Goal: Task Accomplishment & Management: Manage account settings

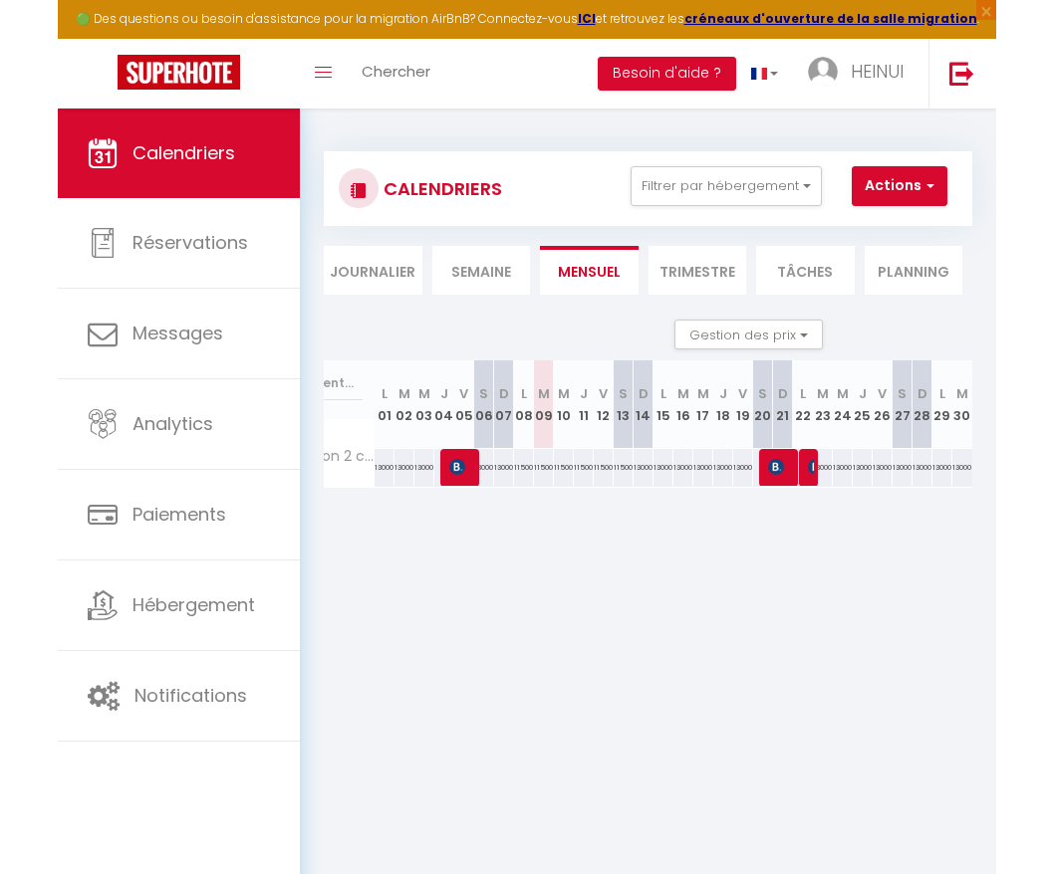
scroll to position [0, 65]
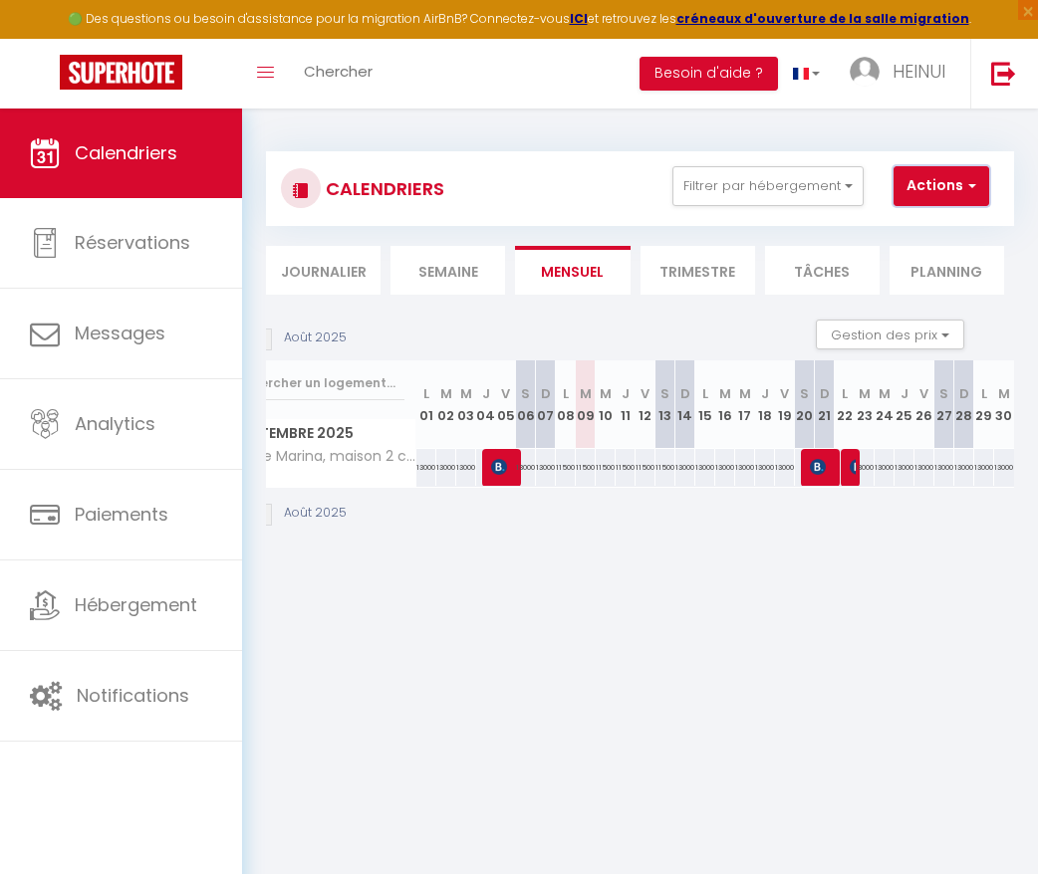
click at [937, 185] on button "Actions" at bounding box center [941, 186] width 96 height 40
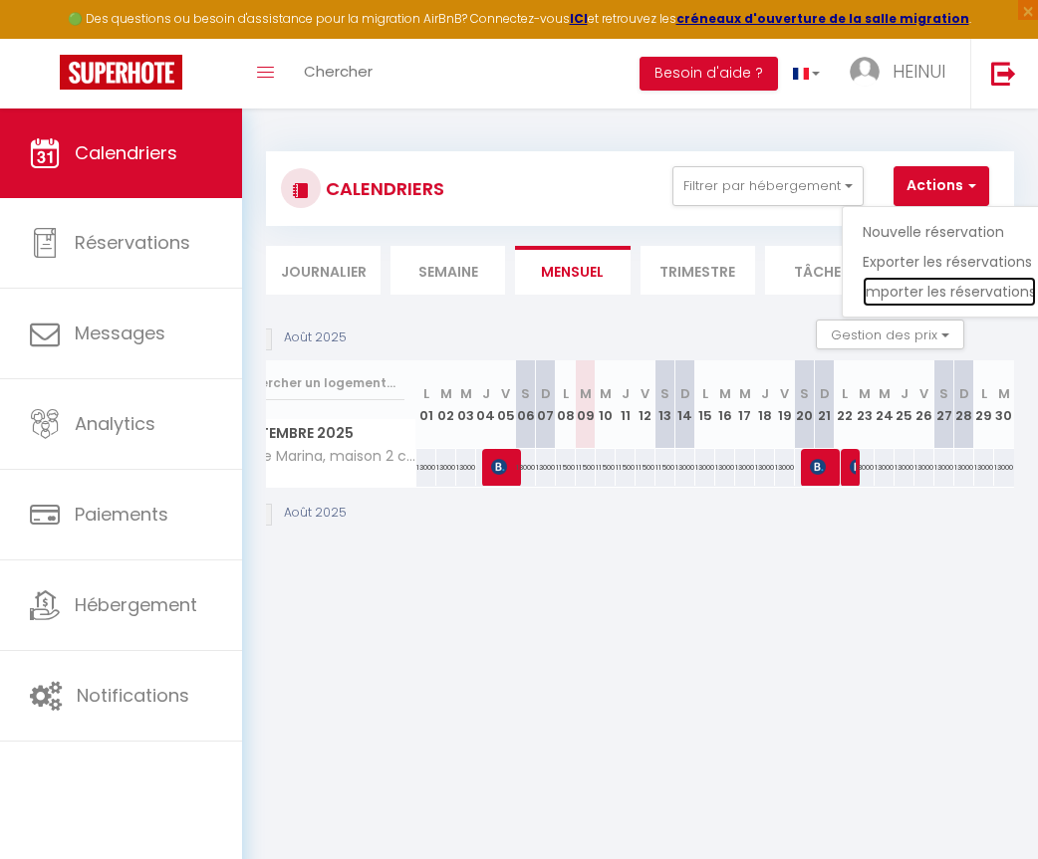
click at [937, 290] on link "Importer les réservations" at bounding box center [948, 292] width 173 height 30
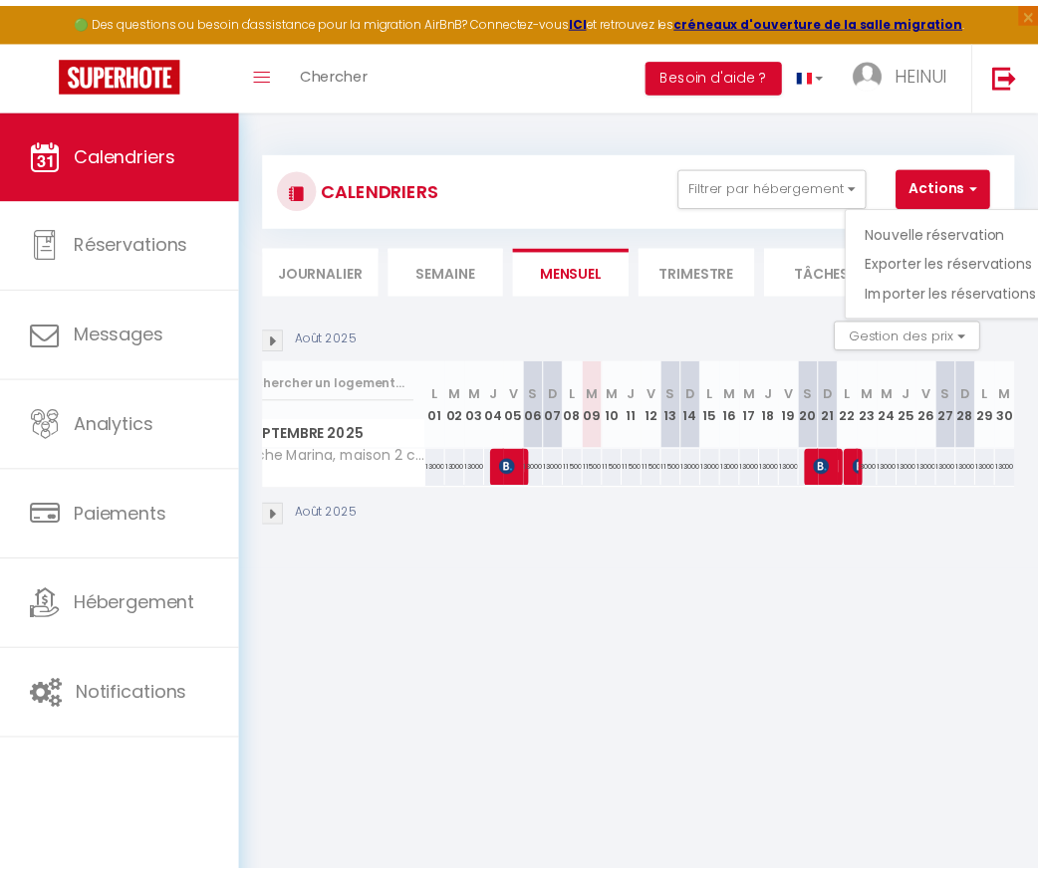
scroll to position [0, 50]
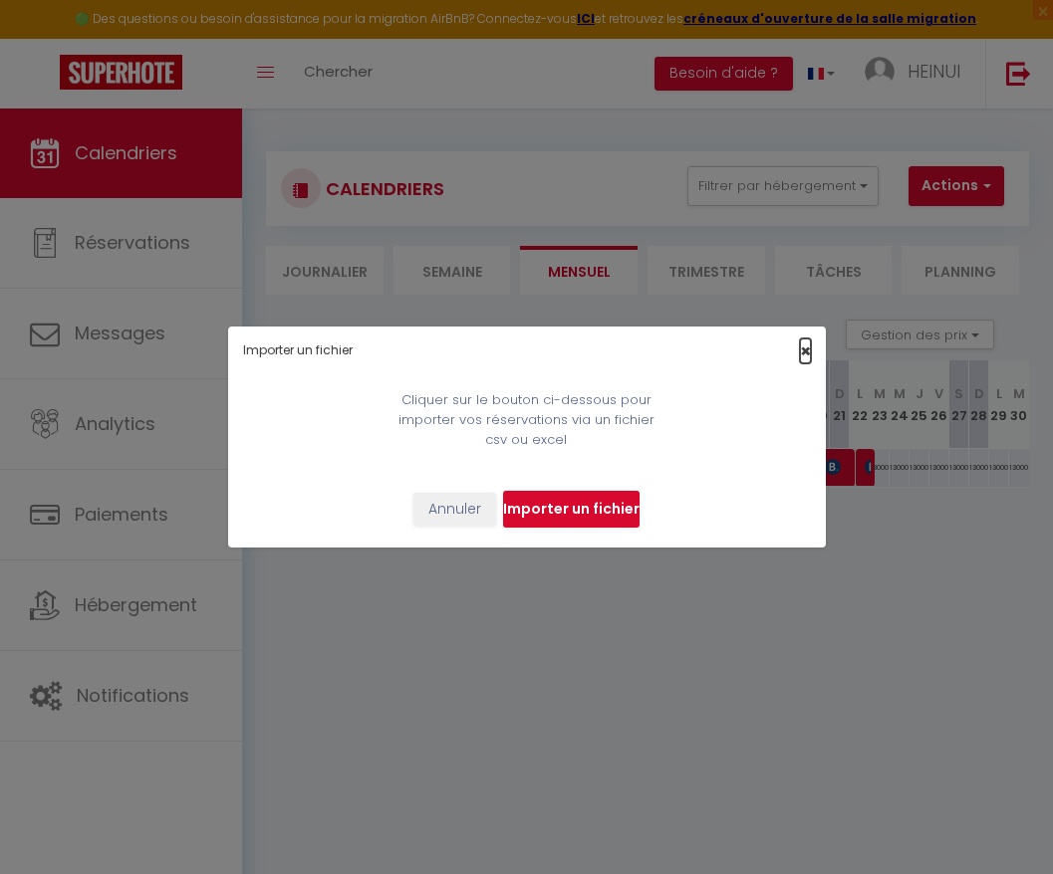
click at [807, 353] on span "×" at bounding box center [805, 351] width 11 height 25
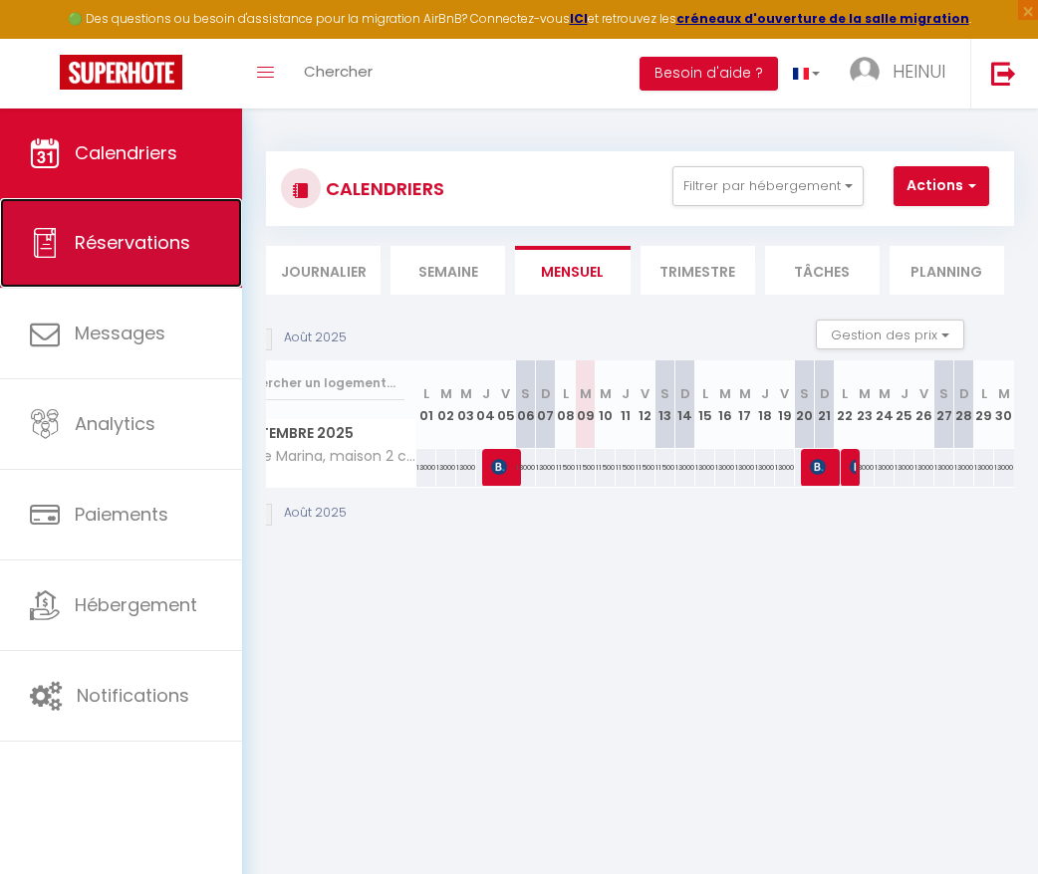
click at [140, 270] on link "Réservations" at bounding box center [121, 243] width 242 height 90
select select "not_cancelled"
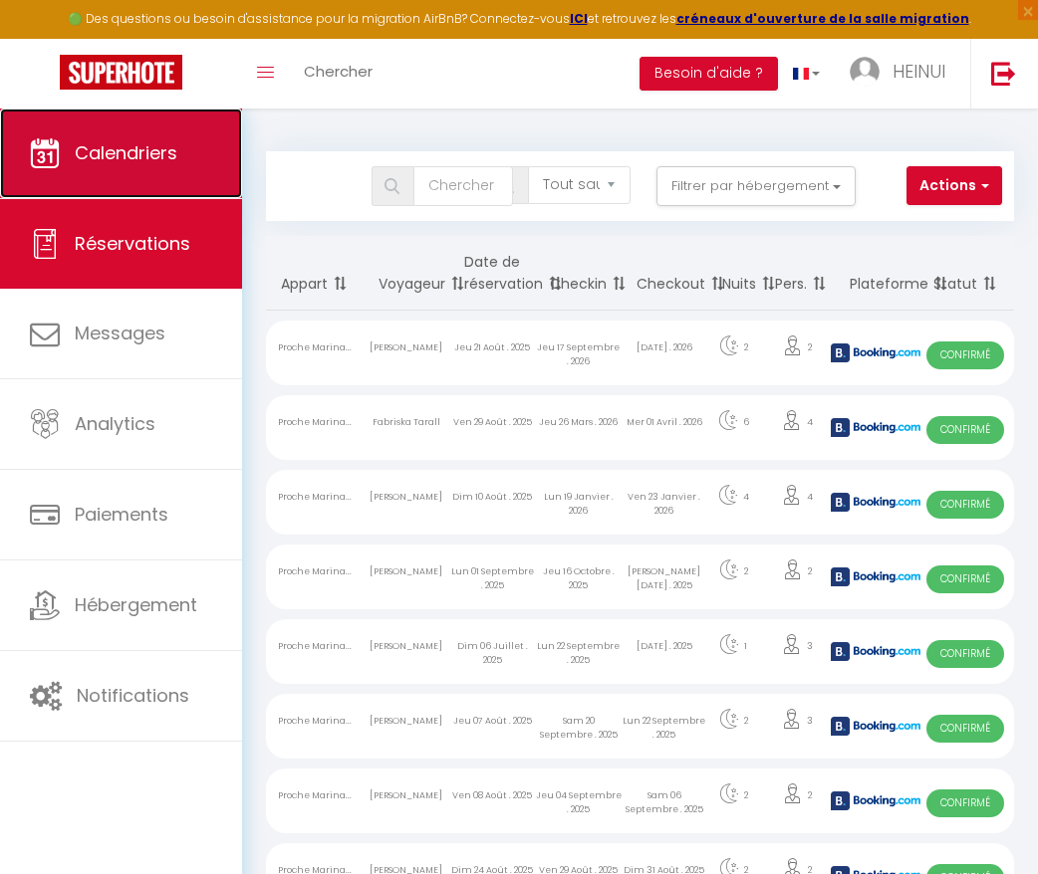
click at [76, 154] on span "Calendriers" at bounding box center [126, 152] width 103 height 25
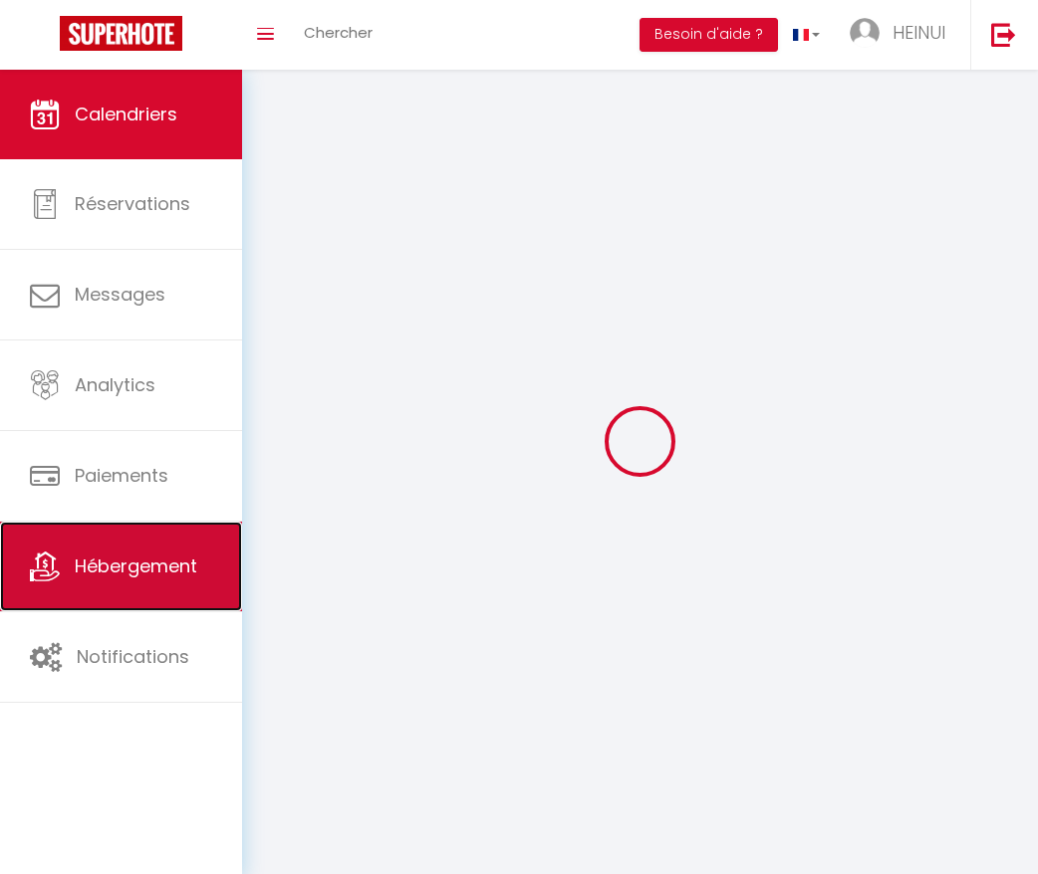
click at [67, 585] on link "Hébergement" at bounding box center [121, 567] width 242 height 90
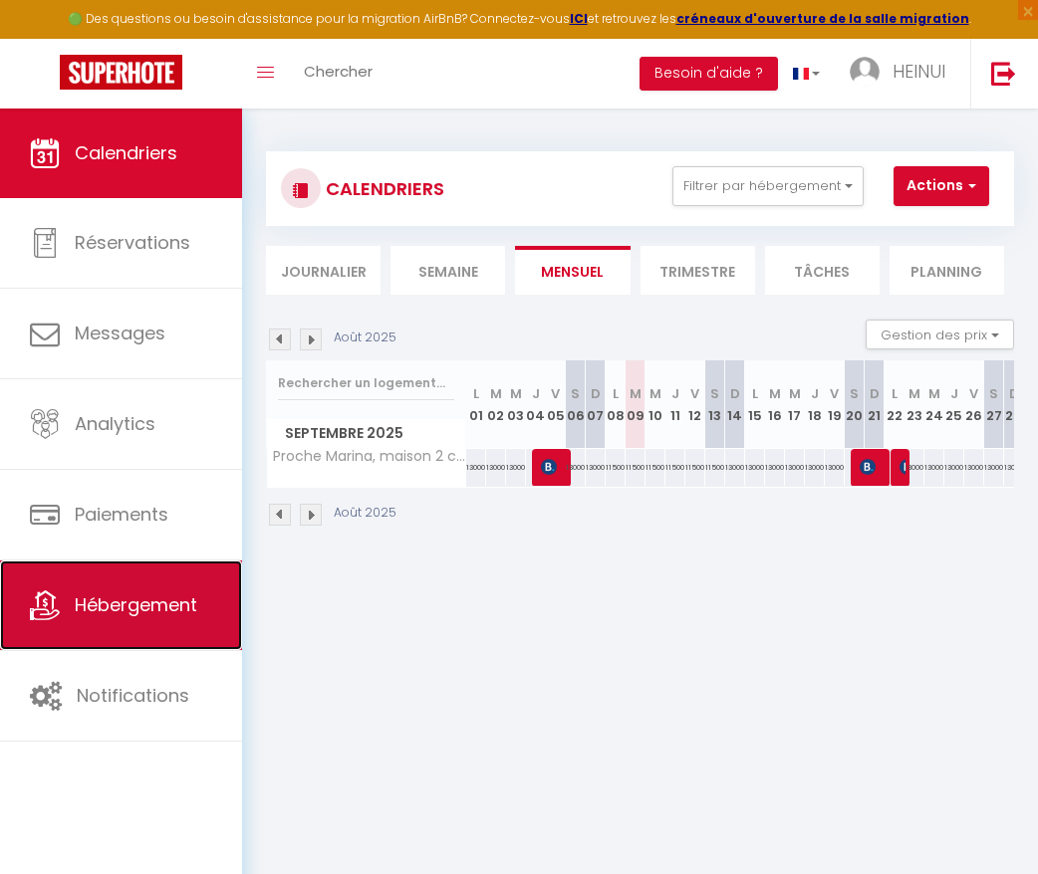
click at [95, 609] on span "Hébergement" at bounding box center [136, 605] width 122 height 25
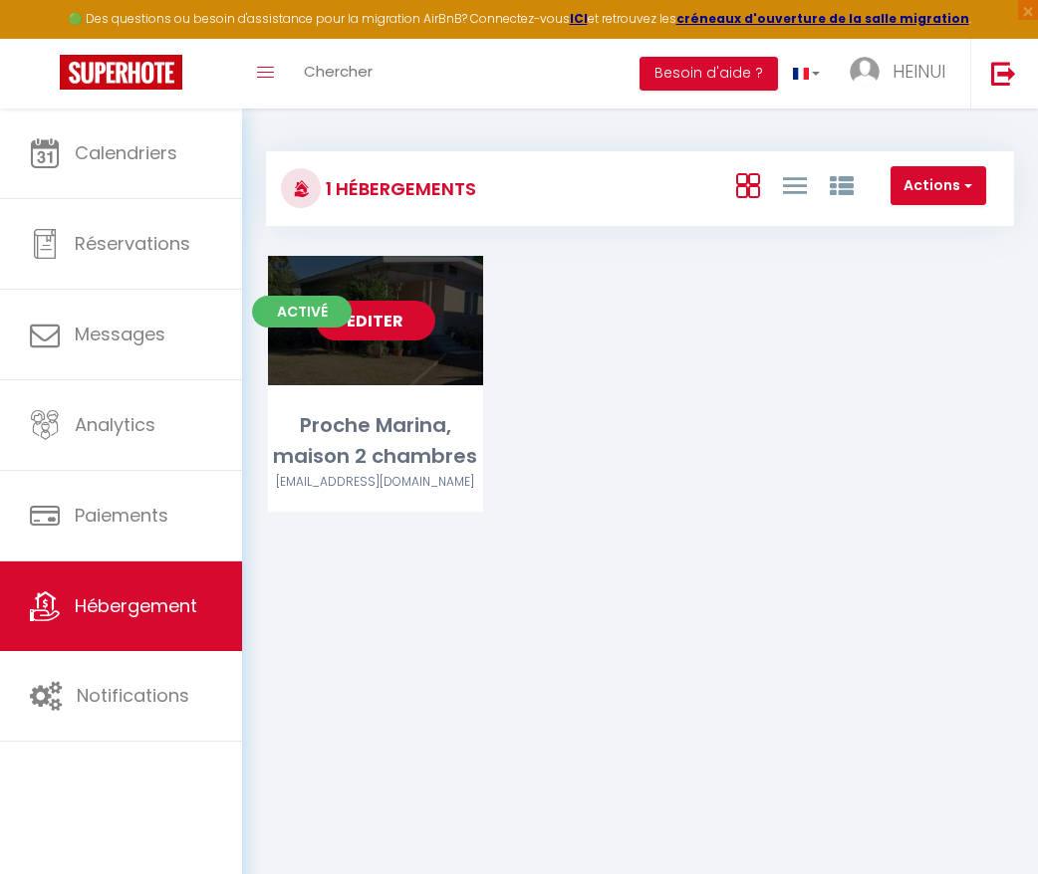
click at [358, 322] on link "Editer" at bounding box center [376, 321] width 120 height 40
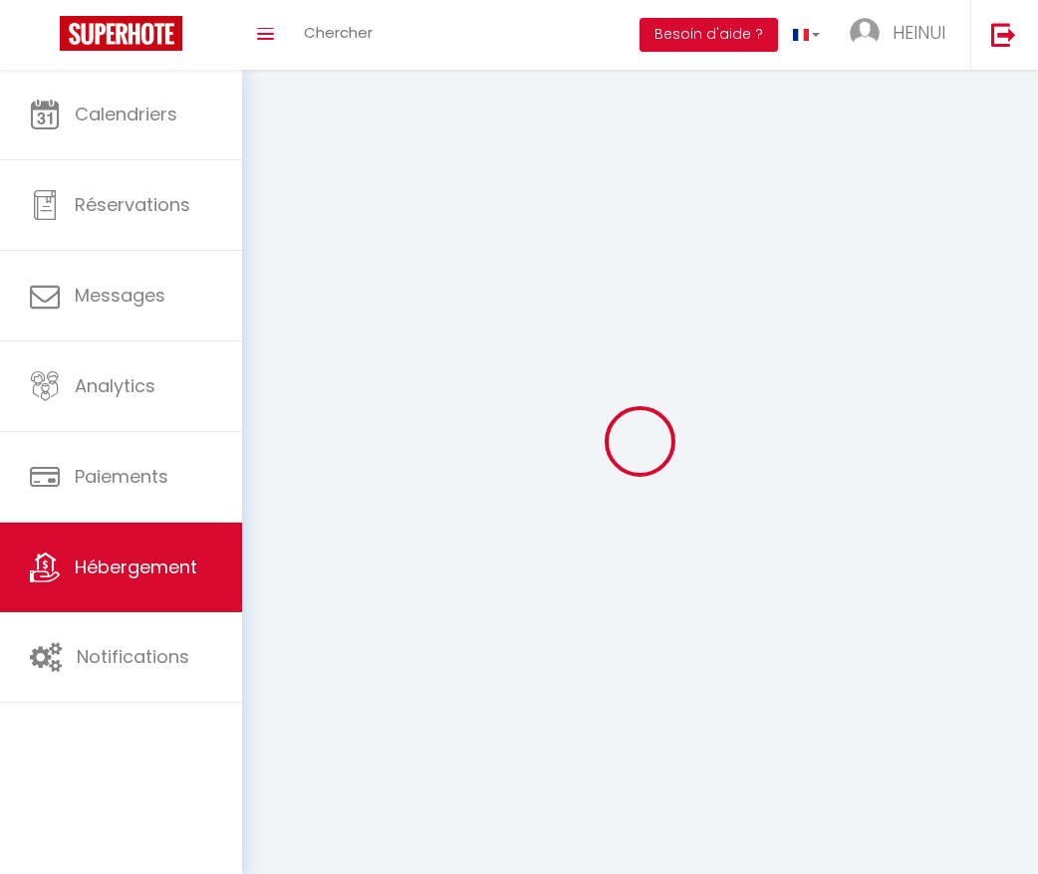
select select
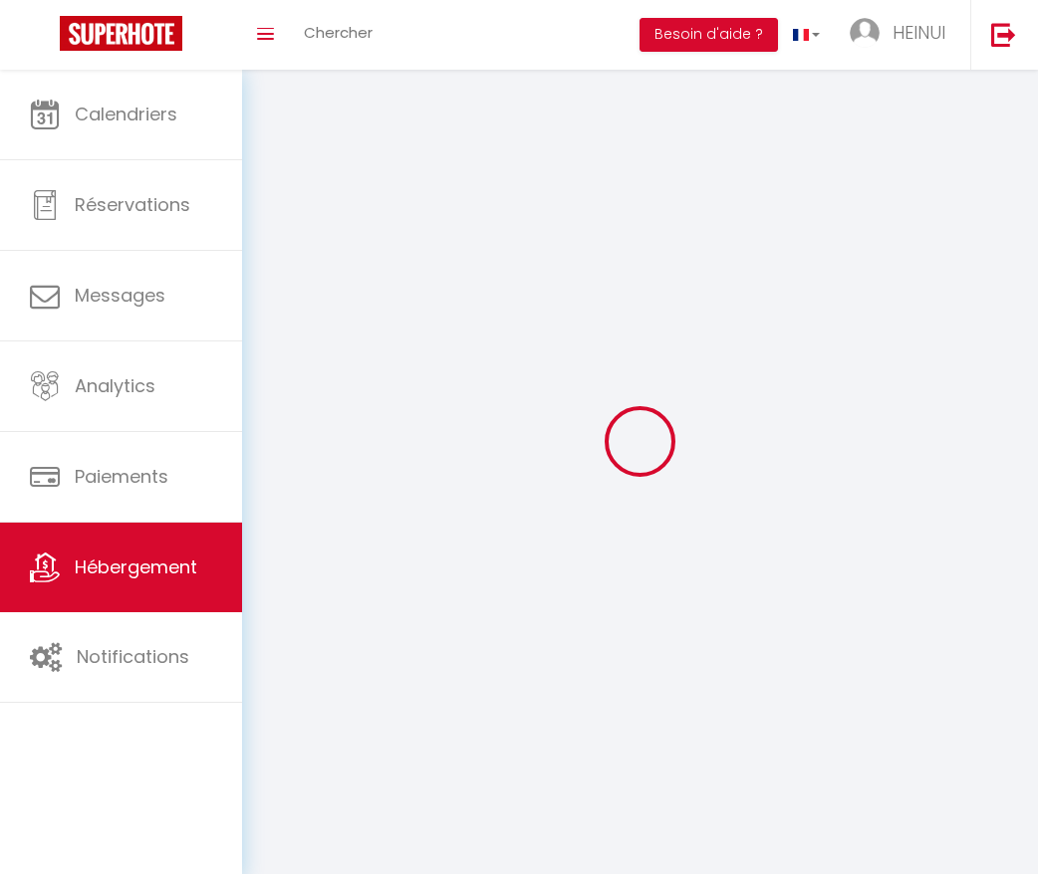
select select
checkbox input "false"
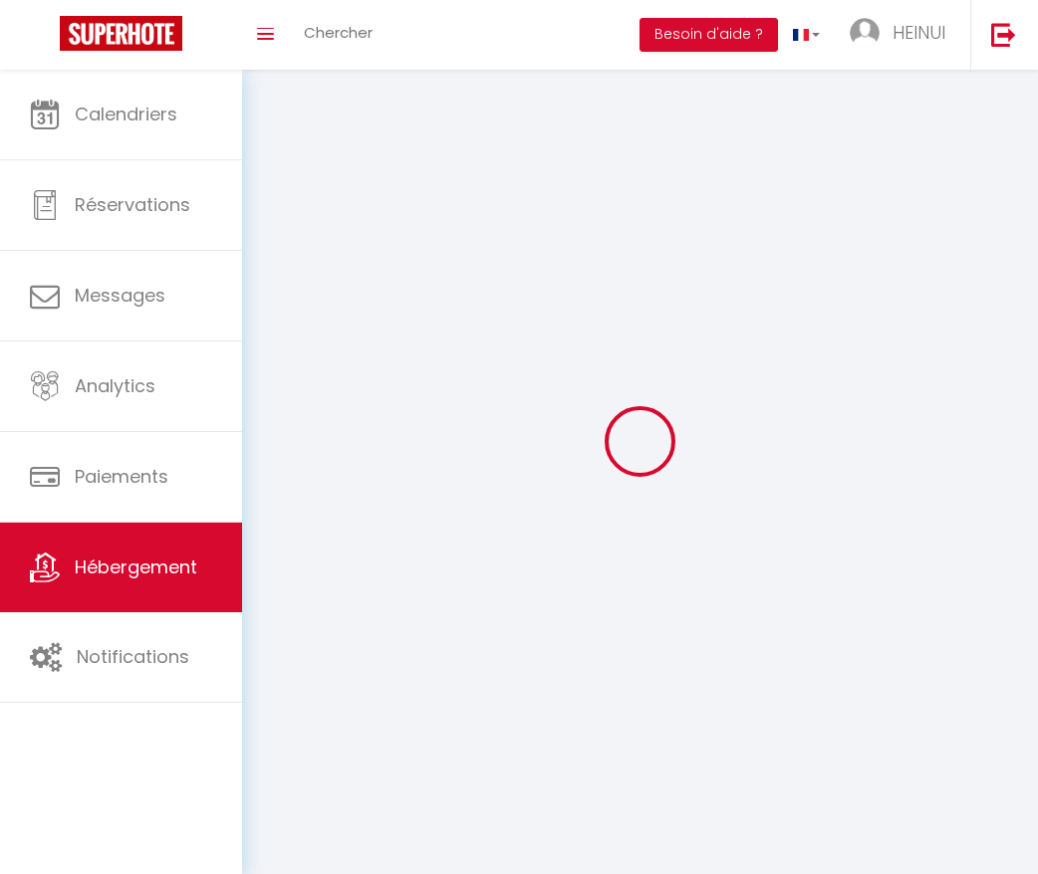
select select "28"
select select
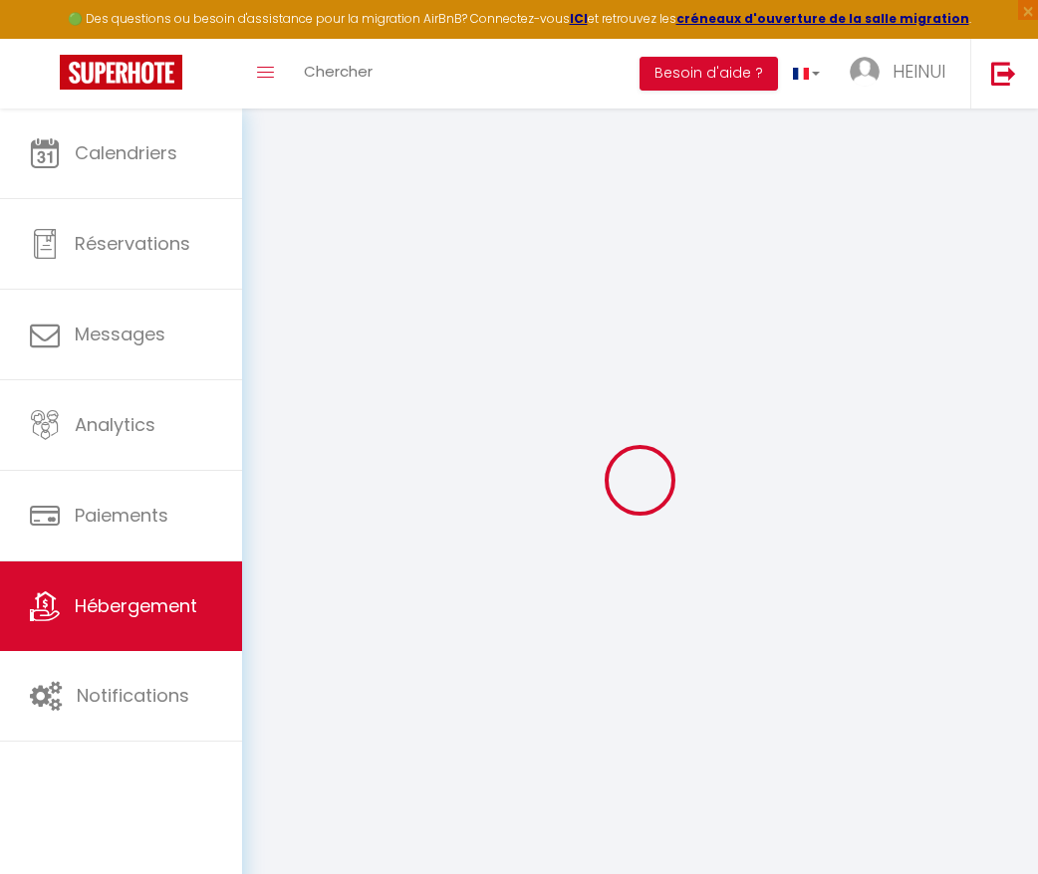
select select
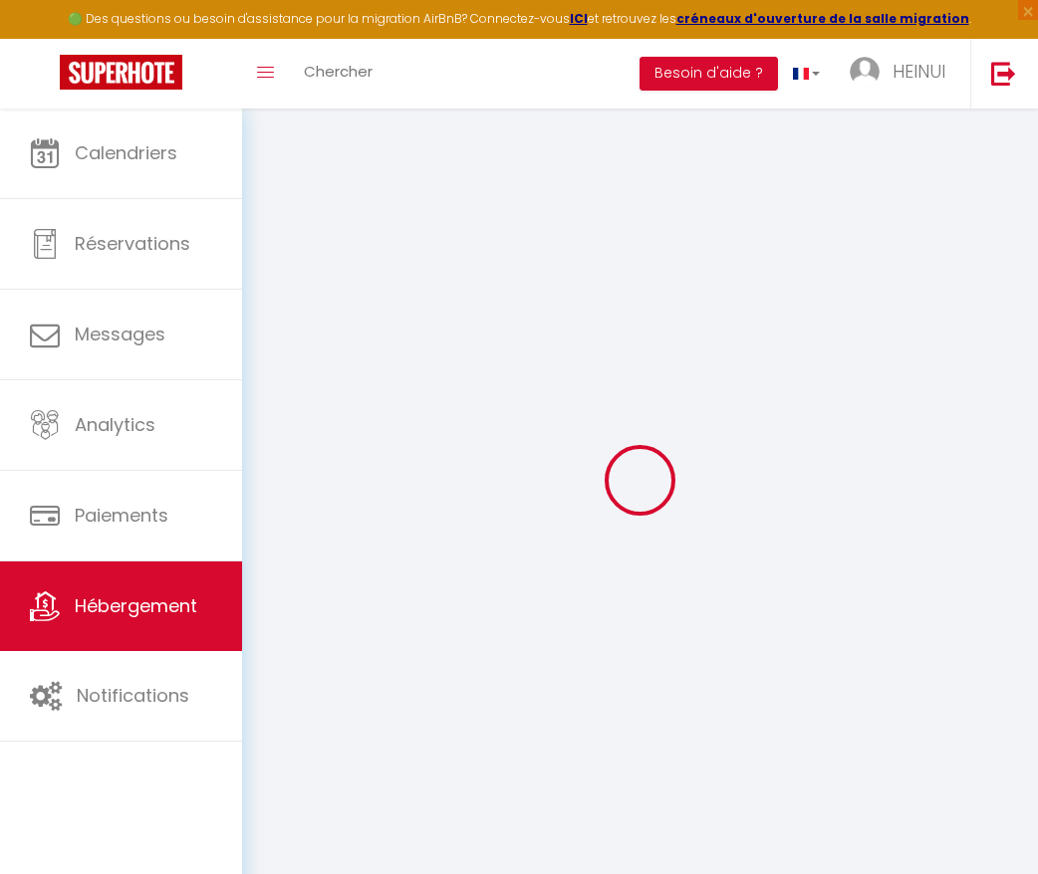
select select
checkbox input "false"
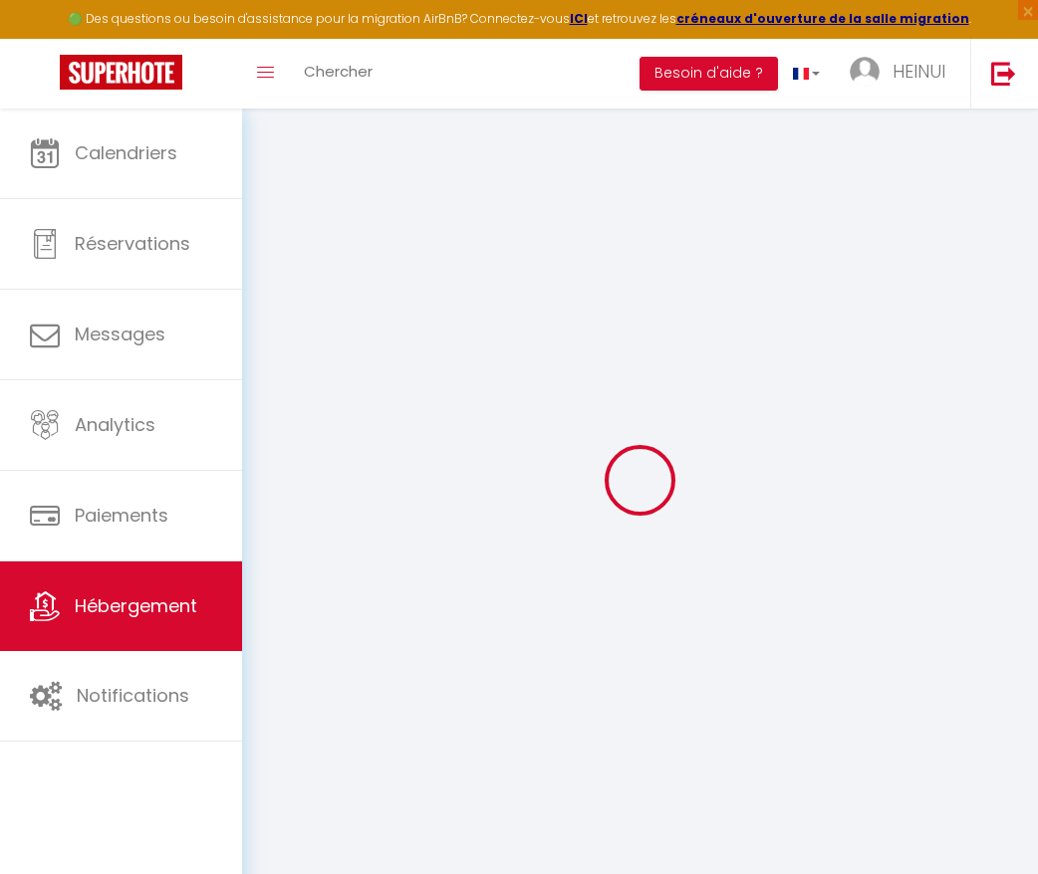
select select
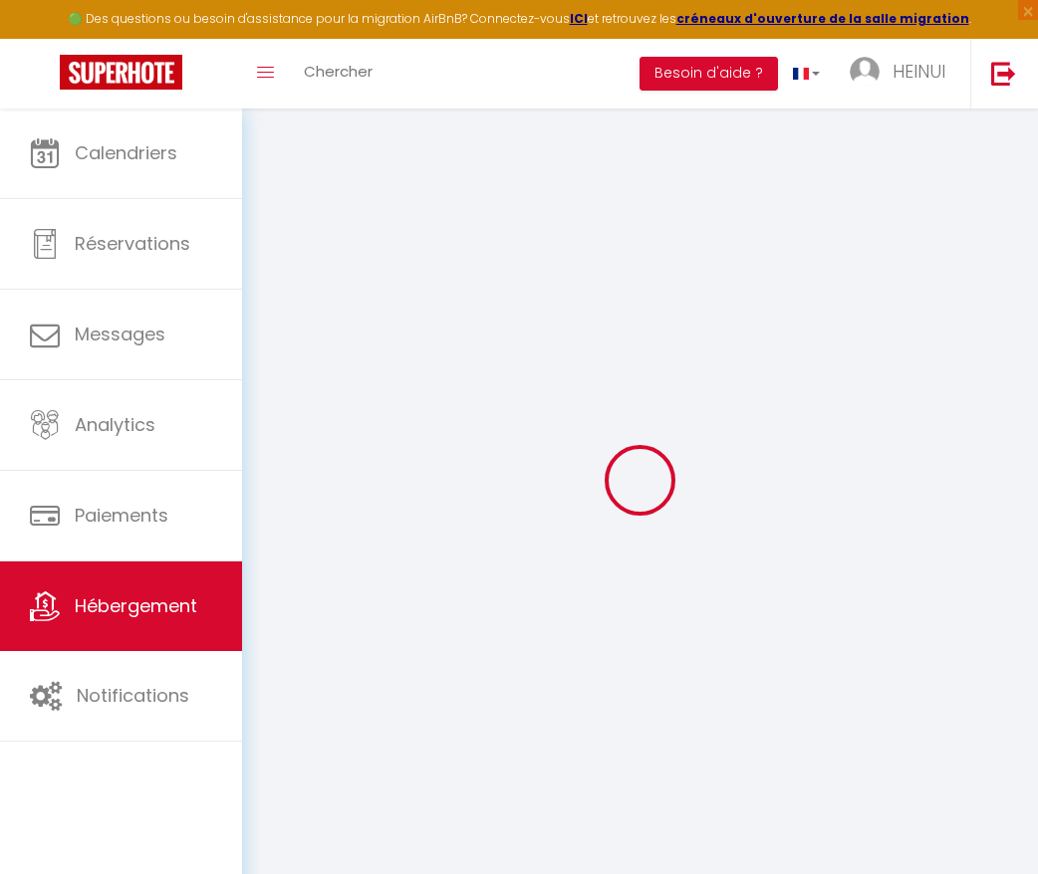
select select
checkbox input "false"
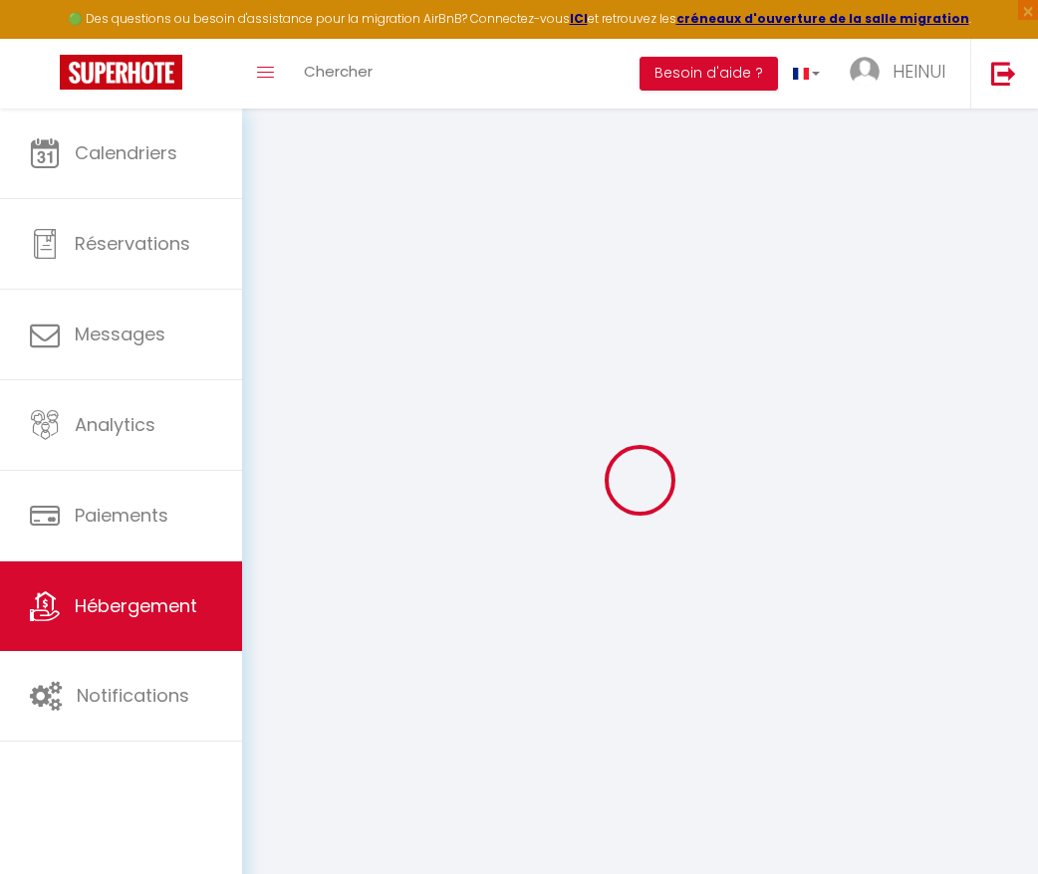
checkbox input "false"
select select
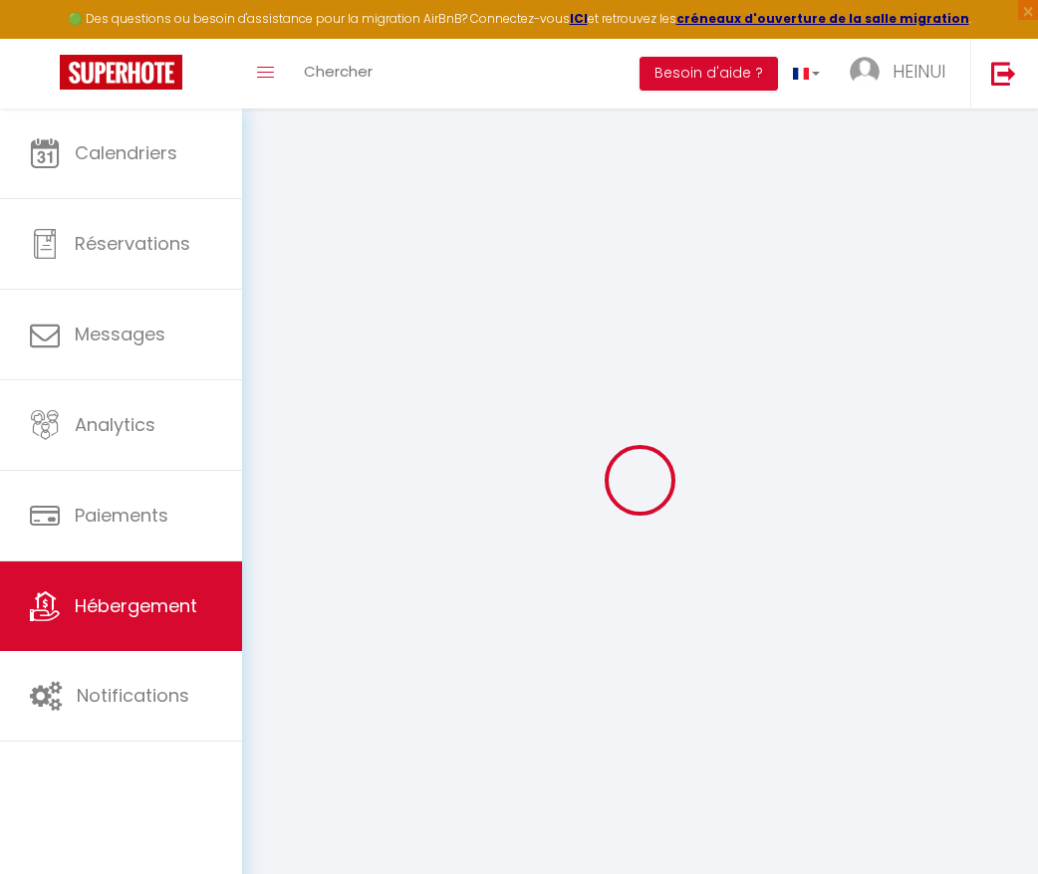
select select
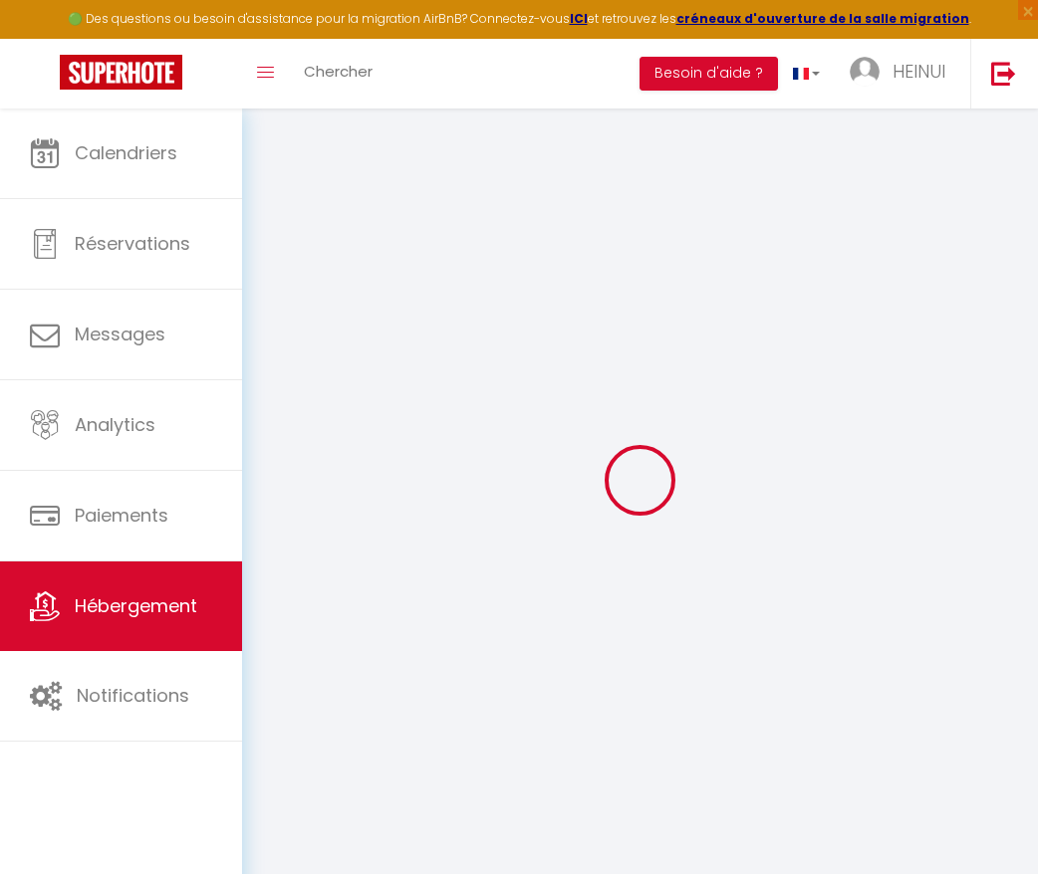
checkbox input "false"
select select
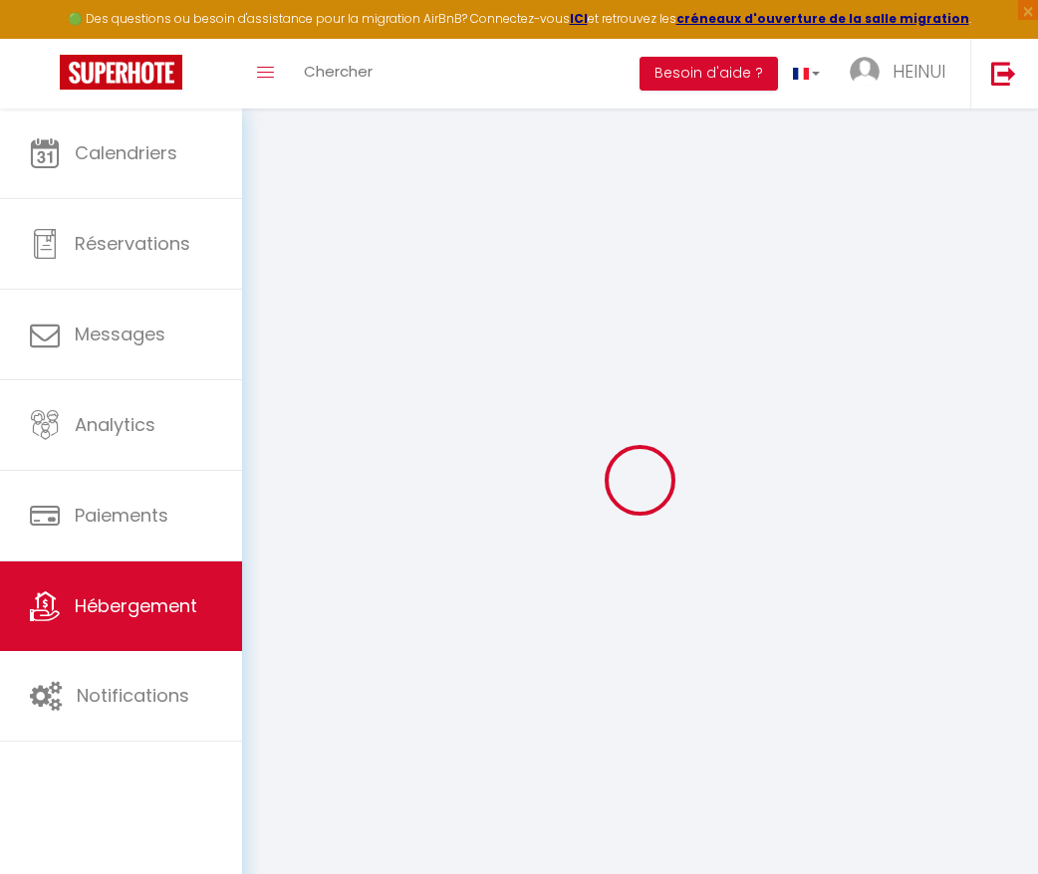
select select
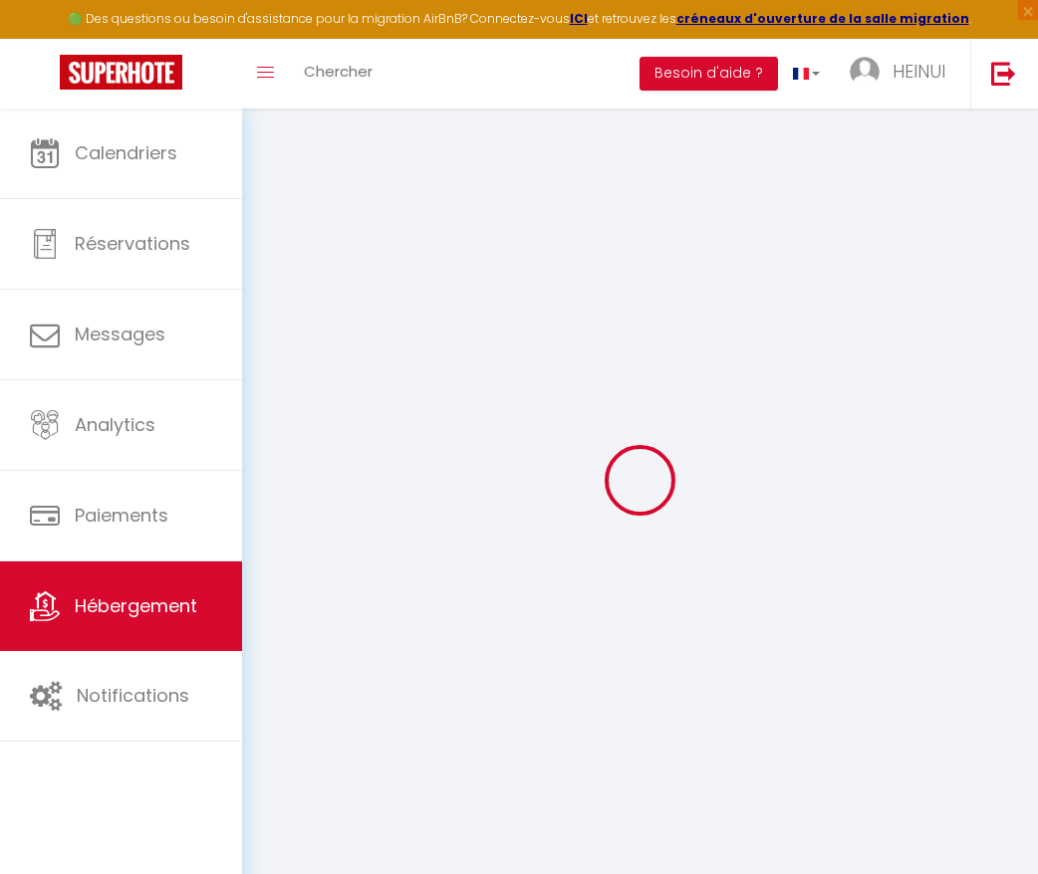
select select
checkbox input "false"
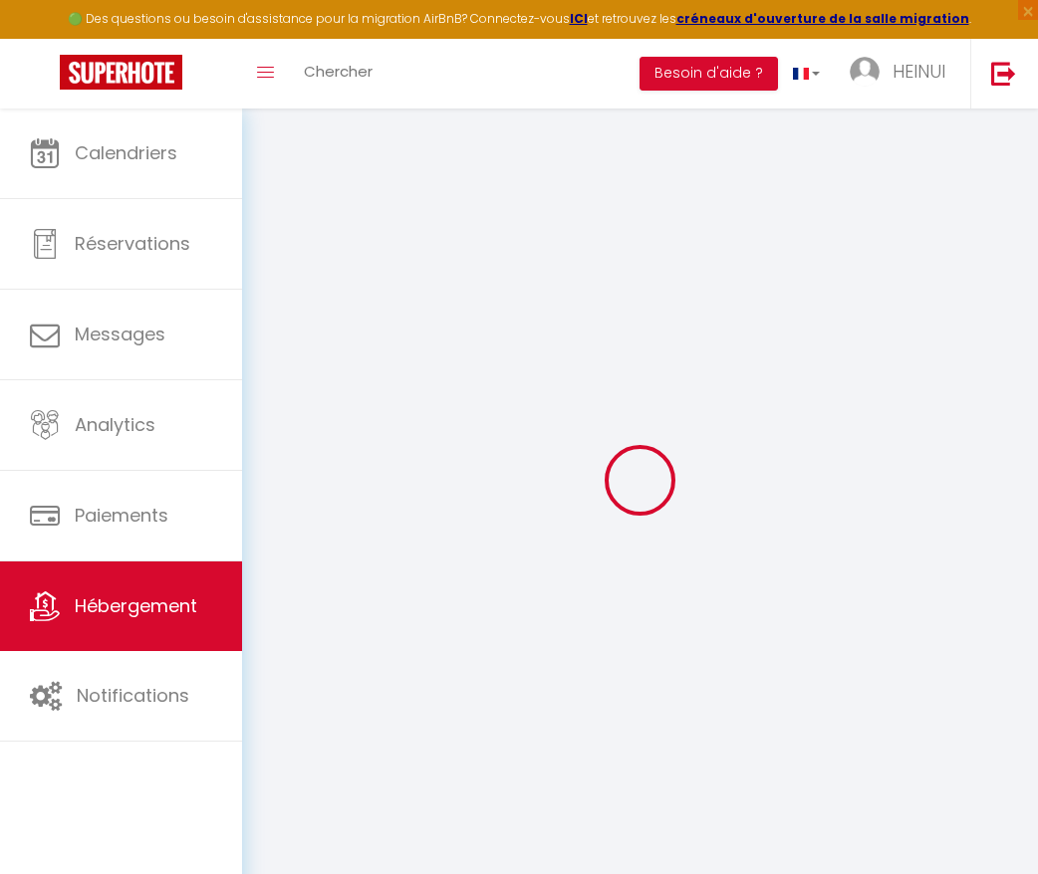
checkbox input "false"
select select
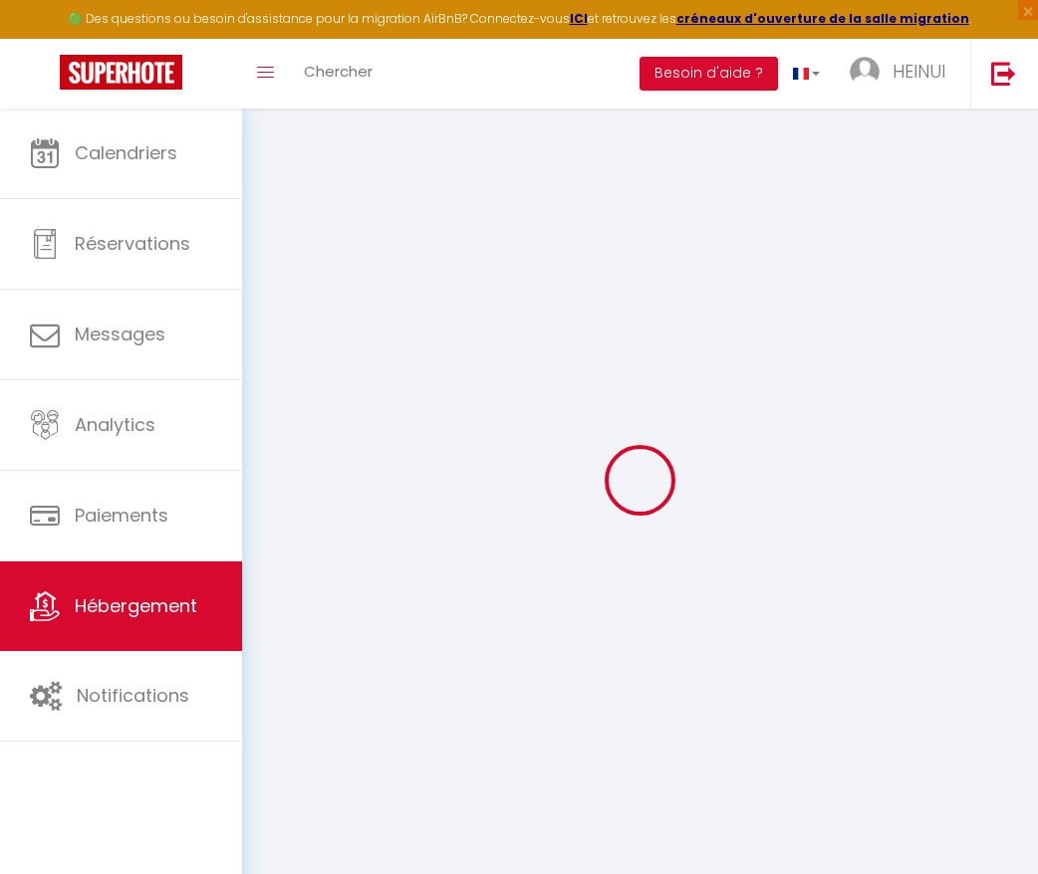
select select
checkbox input "false"
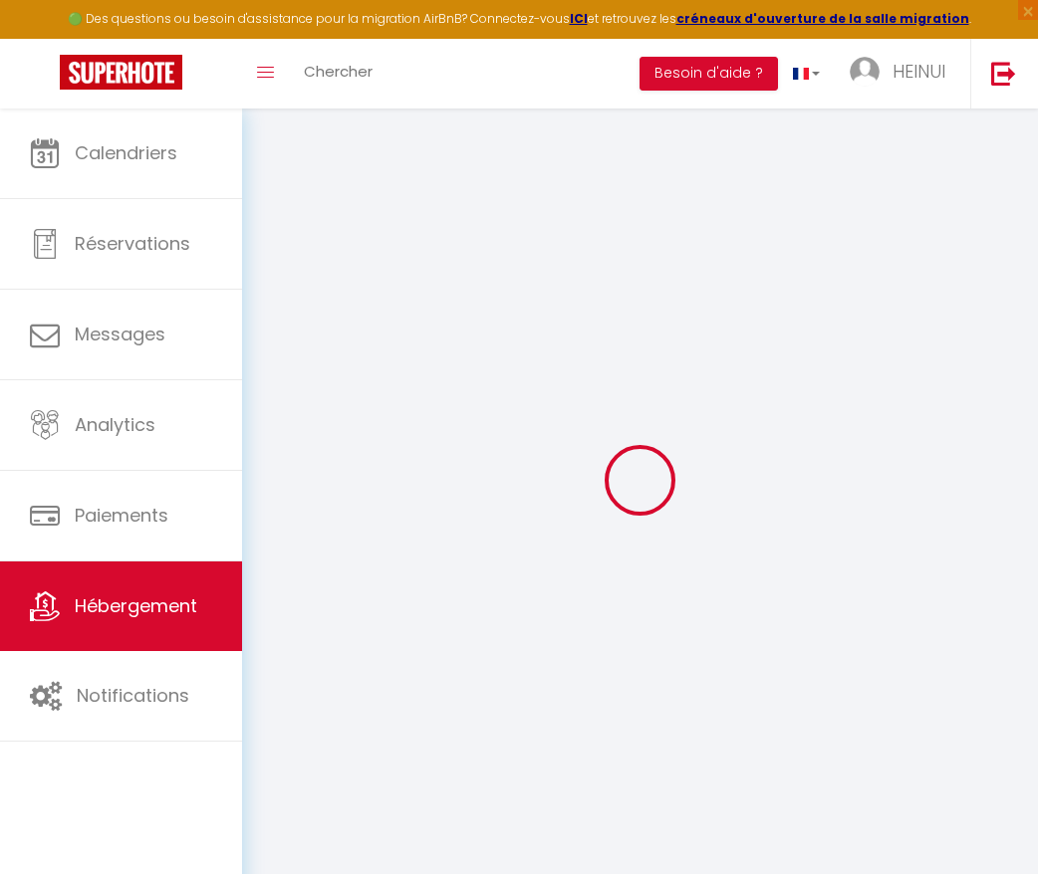
checkbox input "false"
select select
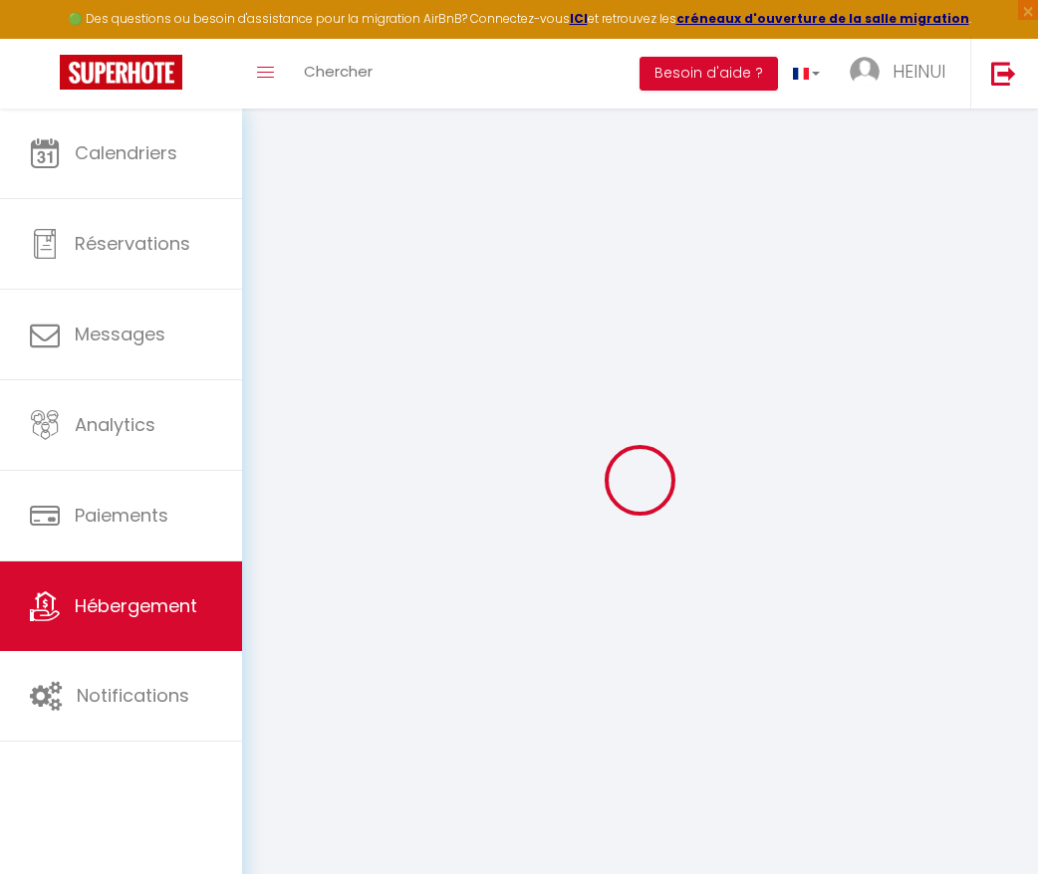
type input "Proche Marina, maison 2 chambres"
type input "HEINUI"
type input "ROMAND-PIQUANT"
type input "PUNAAUIA PK8.3 COTE MONTAGNE"
type input "98718"
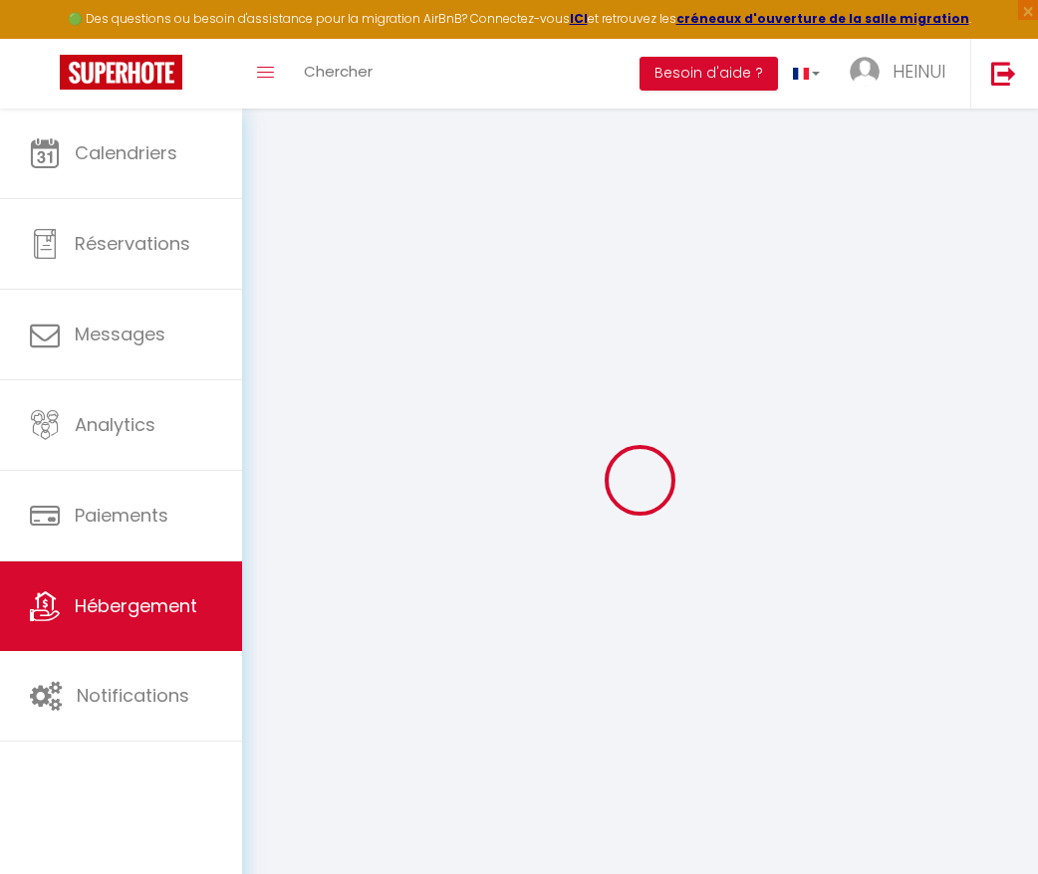
type input "PUNAAUIA"
select select "houses"
select select "2"
type input "130"
type input "50"
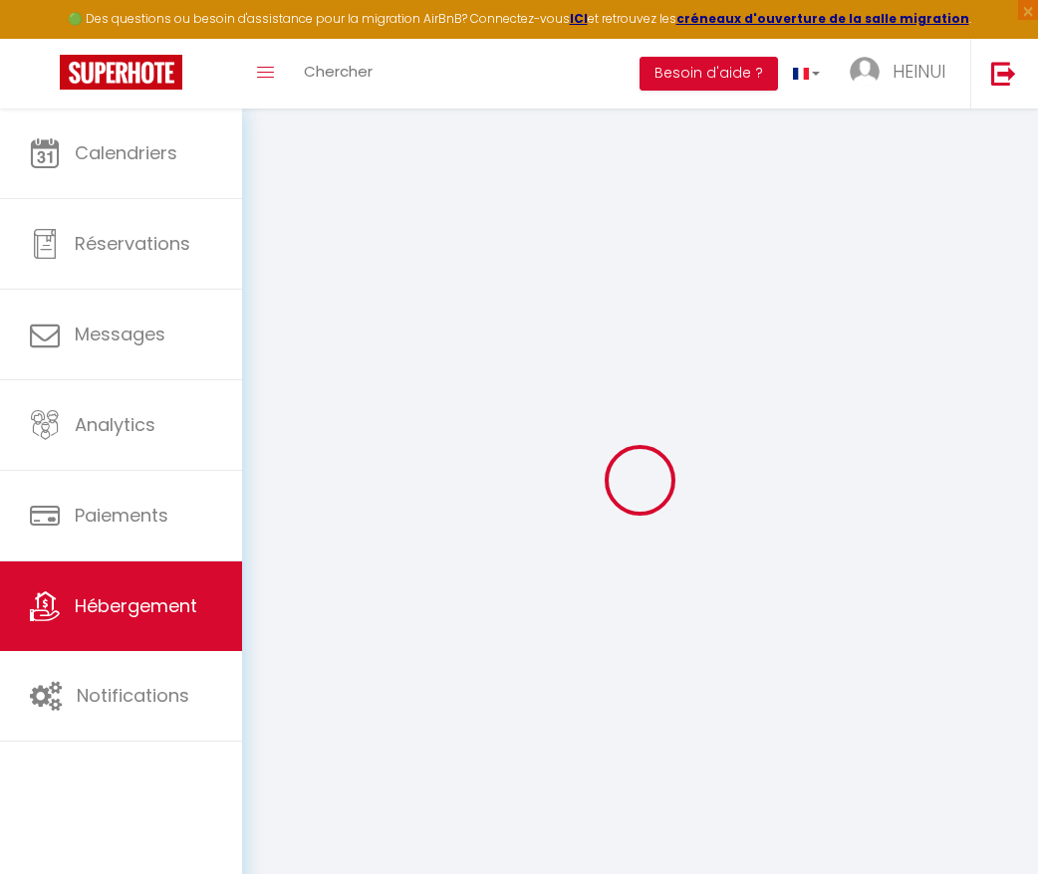
select select
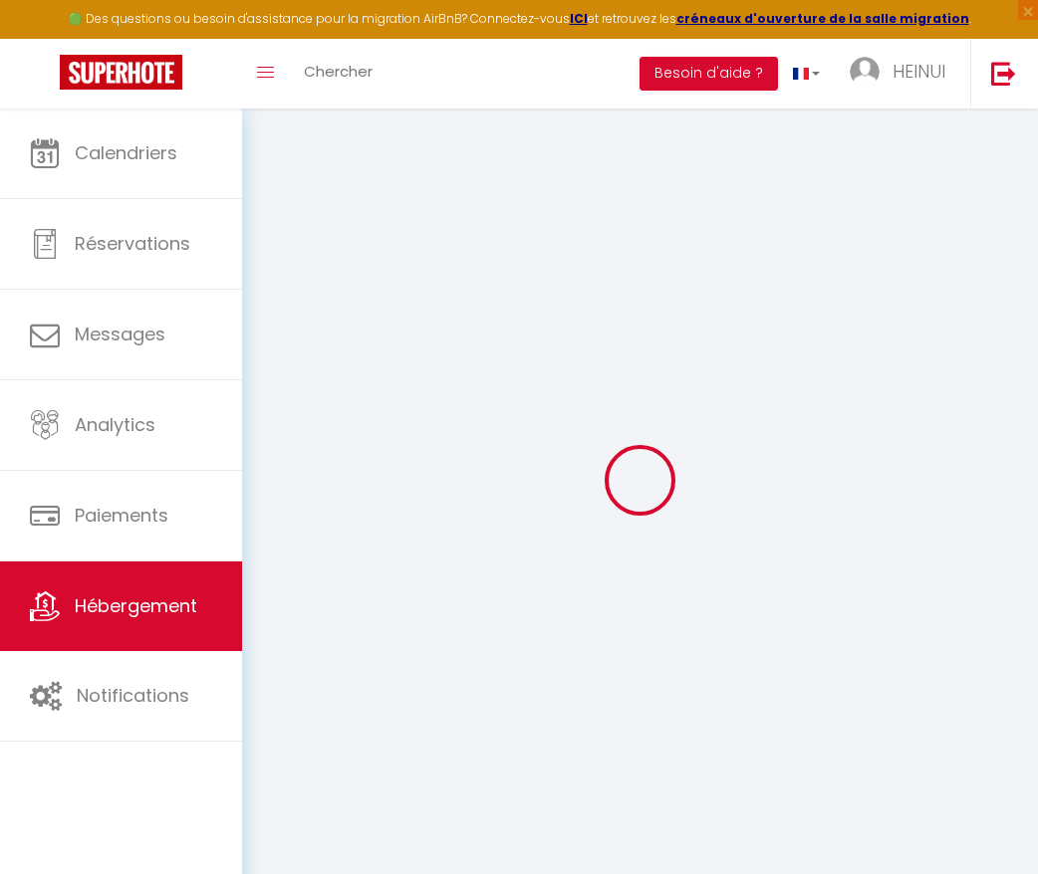
type input "N°4 SERVITUDE TEARAOFAI"
type input "98718"
type input "Puna'auia"
select select "77"
type input "[EMAIL_ADDRESS][DOMAIN_NAME]"
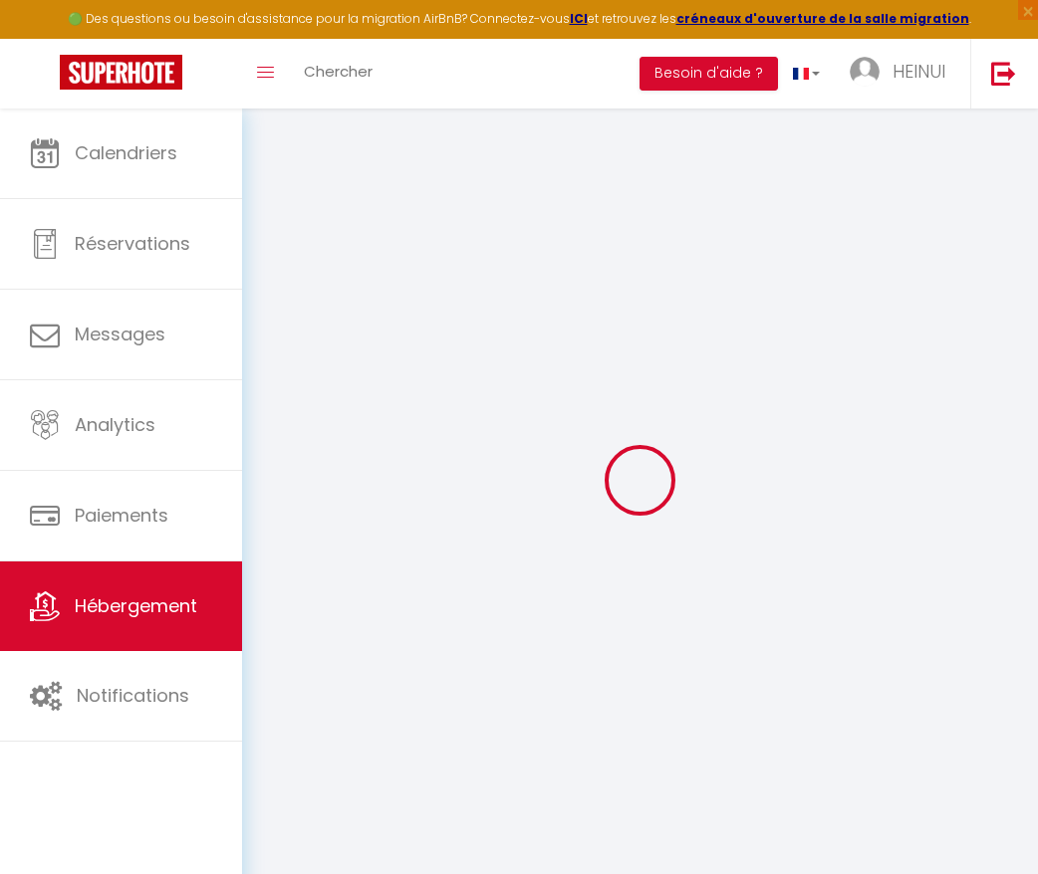
select select
checkbox input "false"
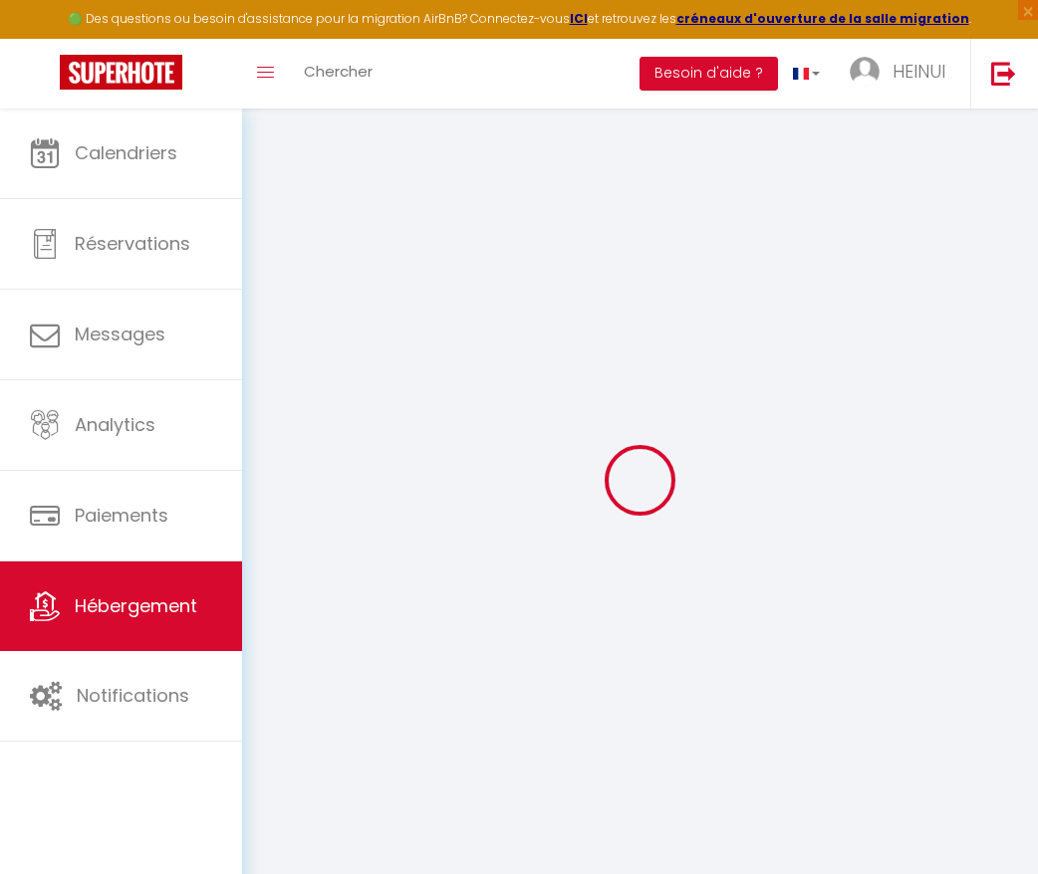
select select "13"
type input "0"
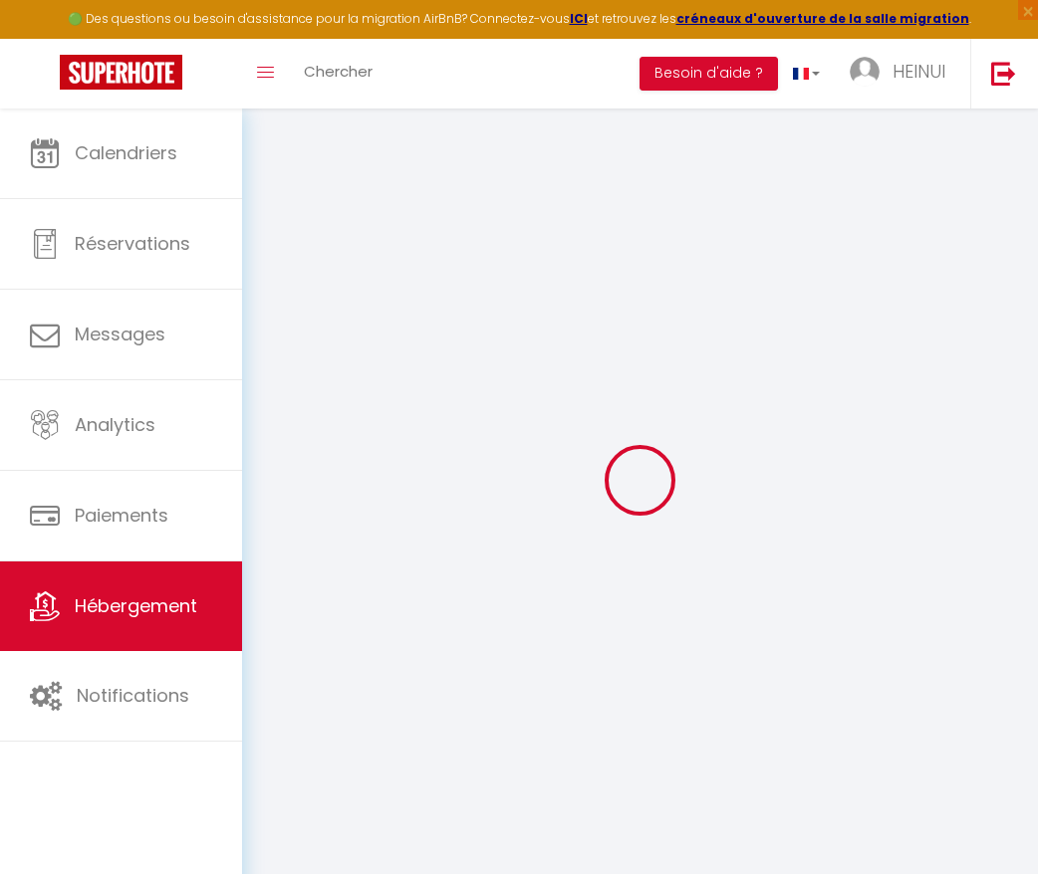
select select
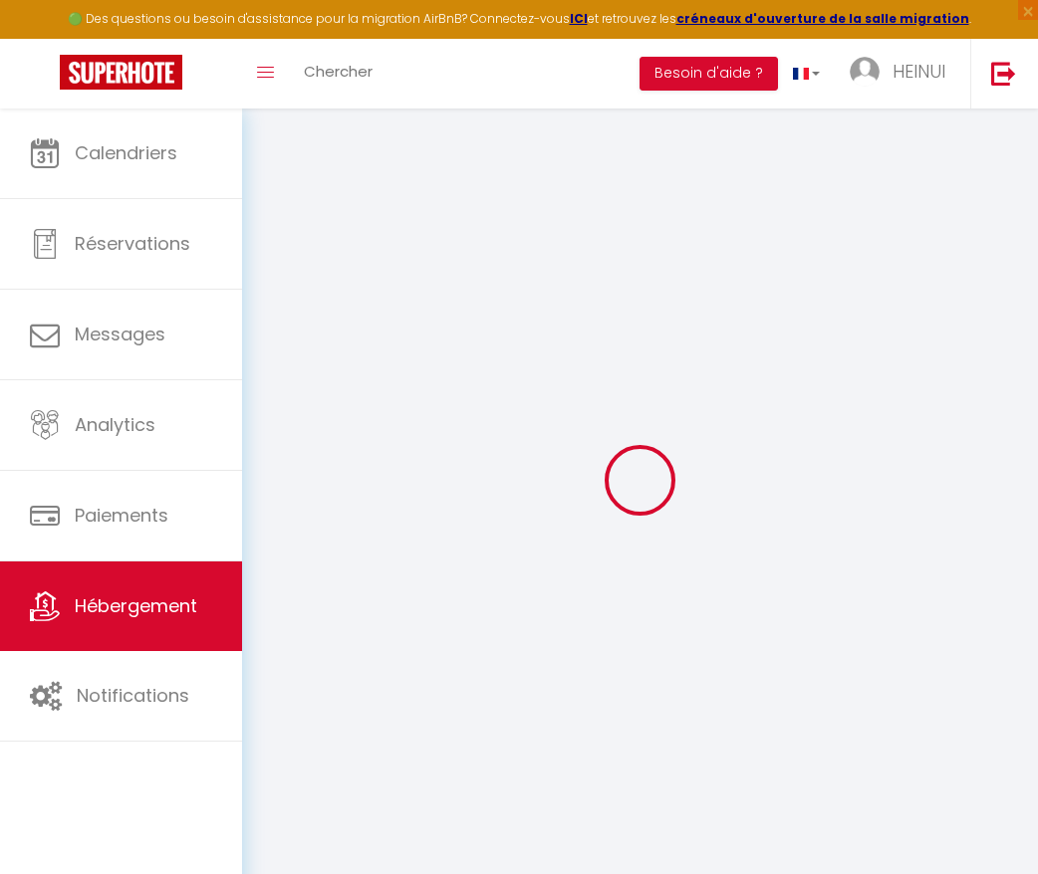
select select
checkbox input "false"
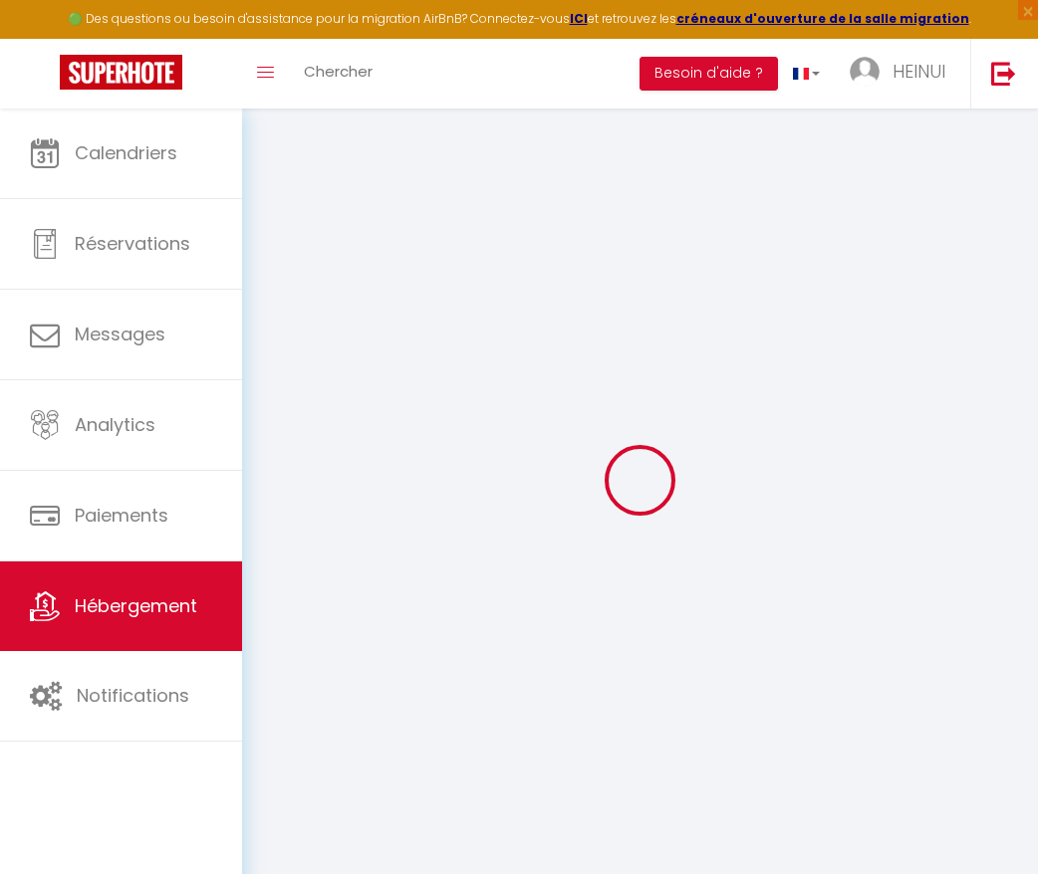
select select
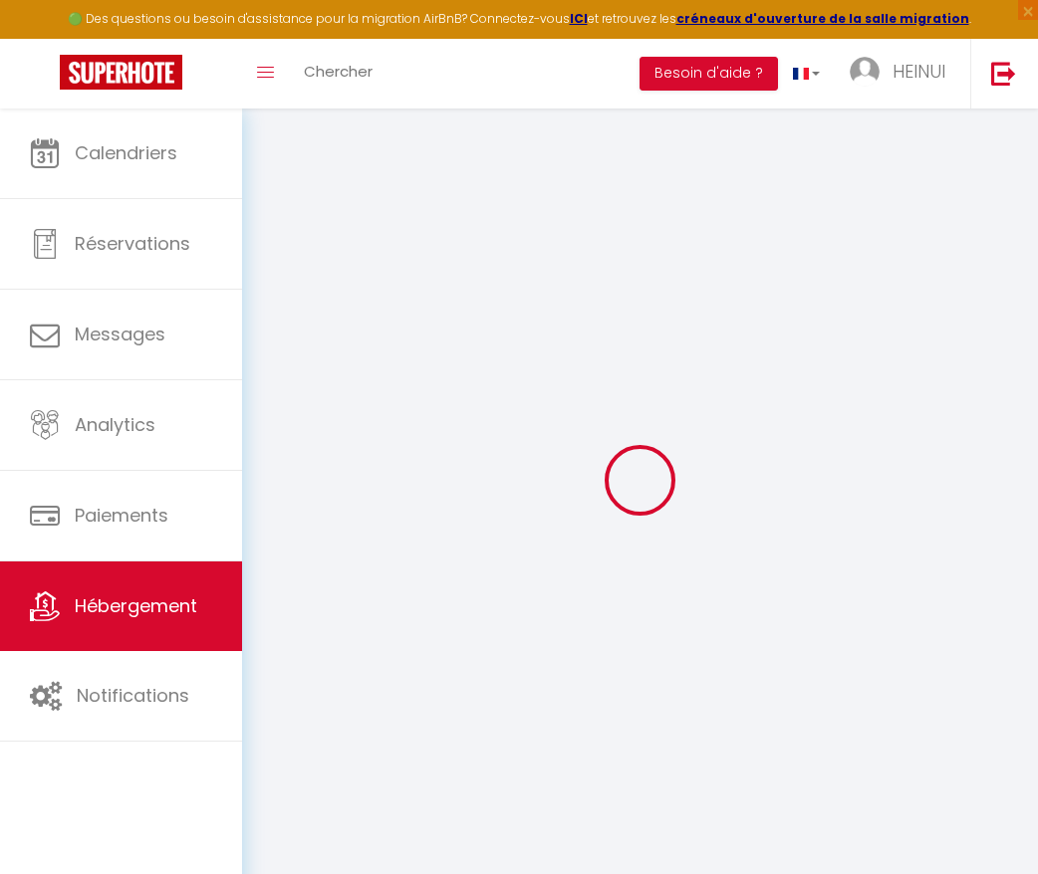
select select
checkbox input "false"
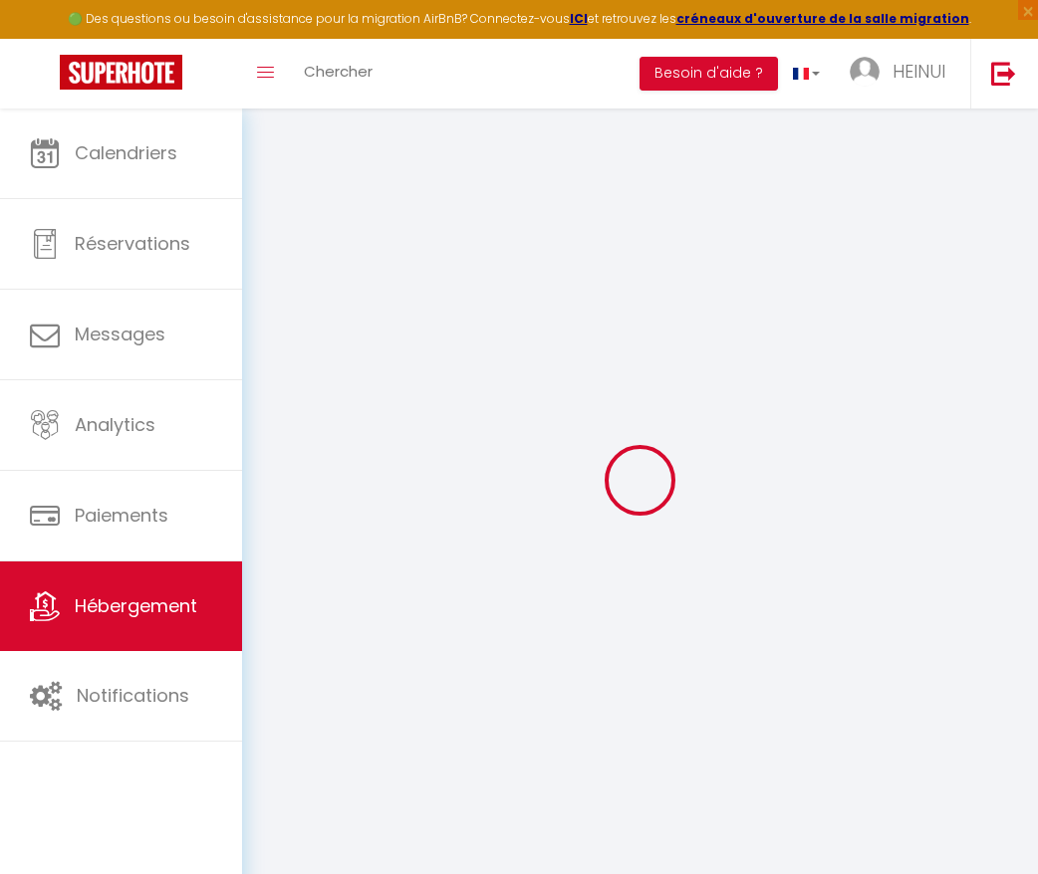
select select
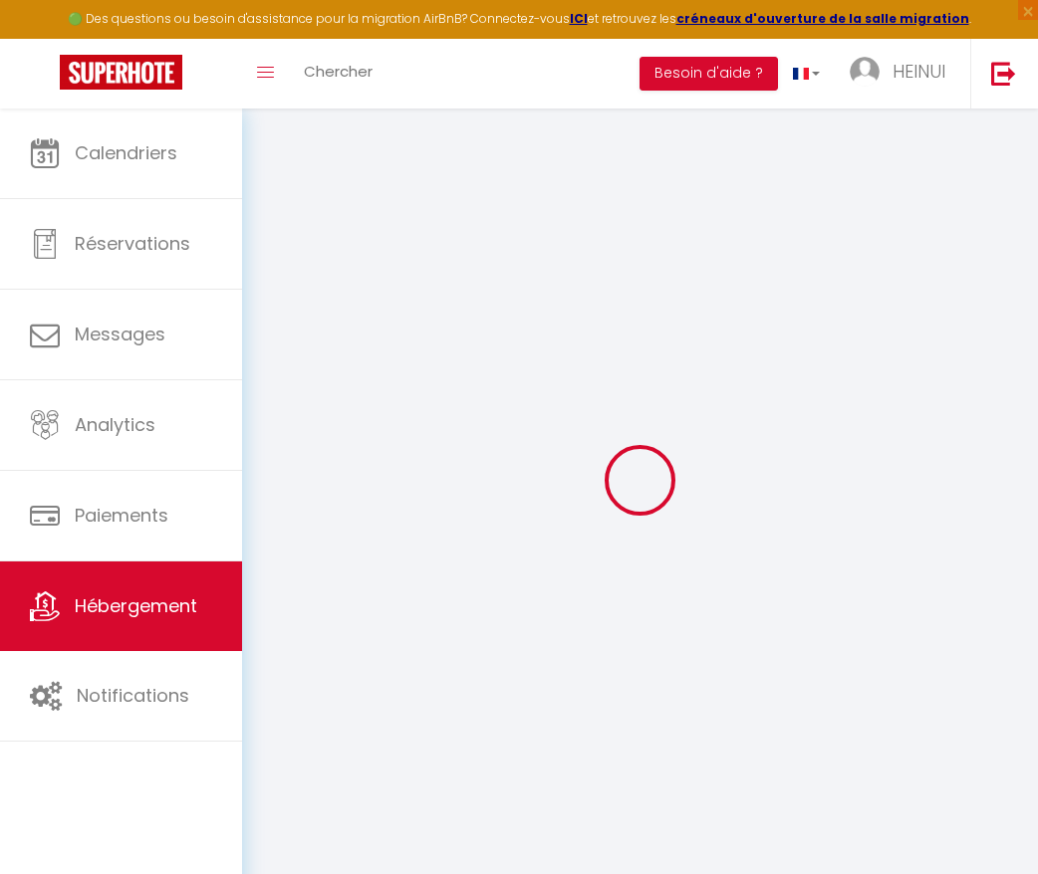
select select
checkbox input "false"
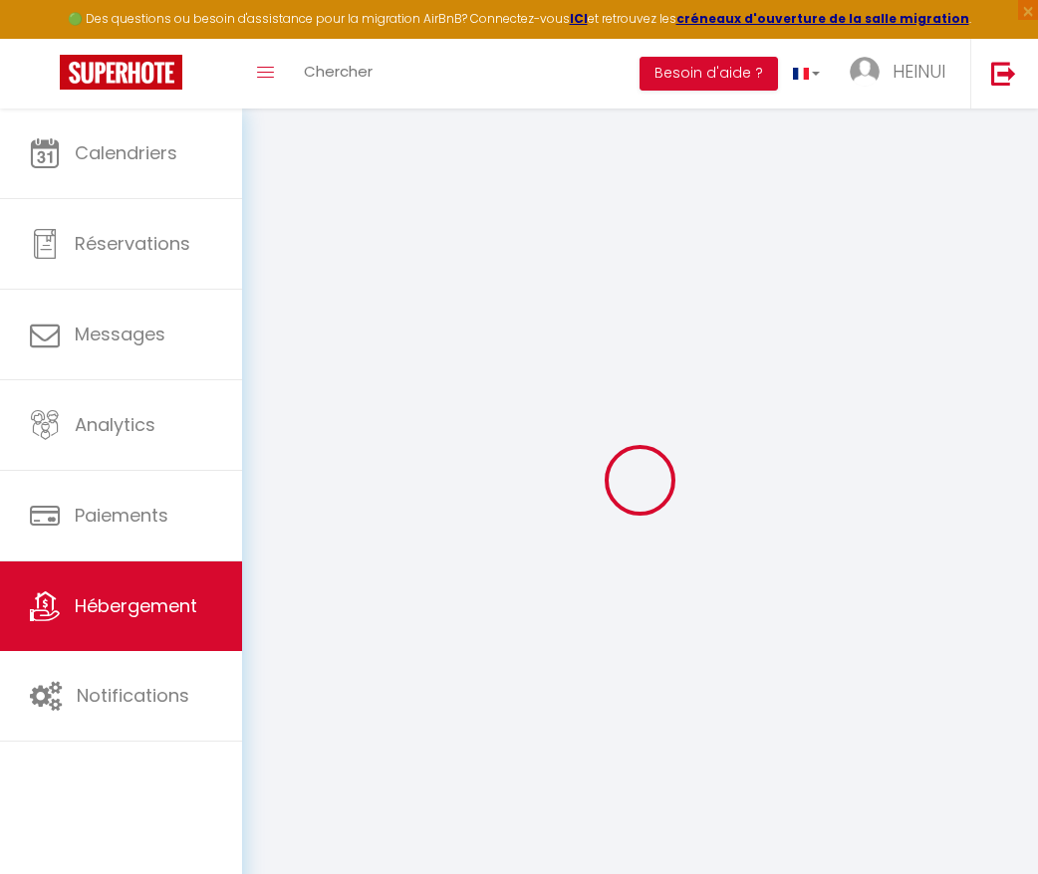
select select
checkbox input "false"
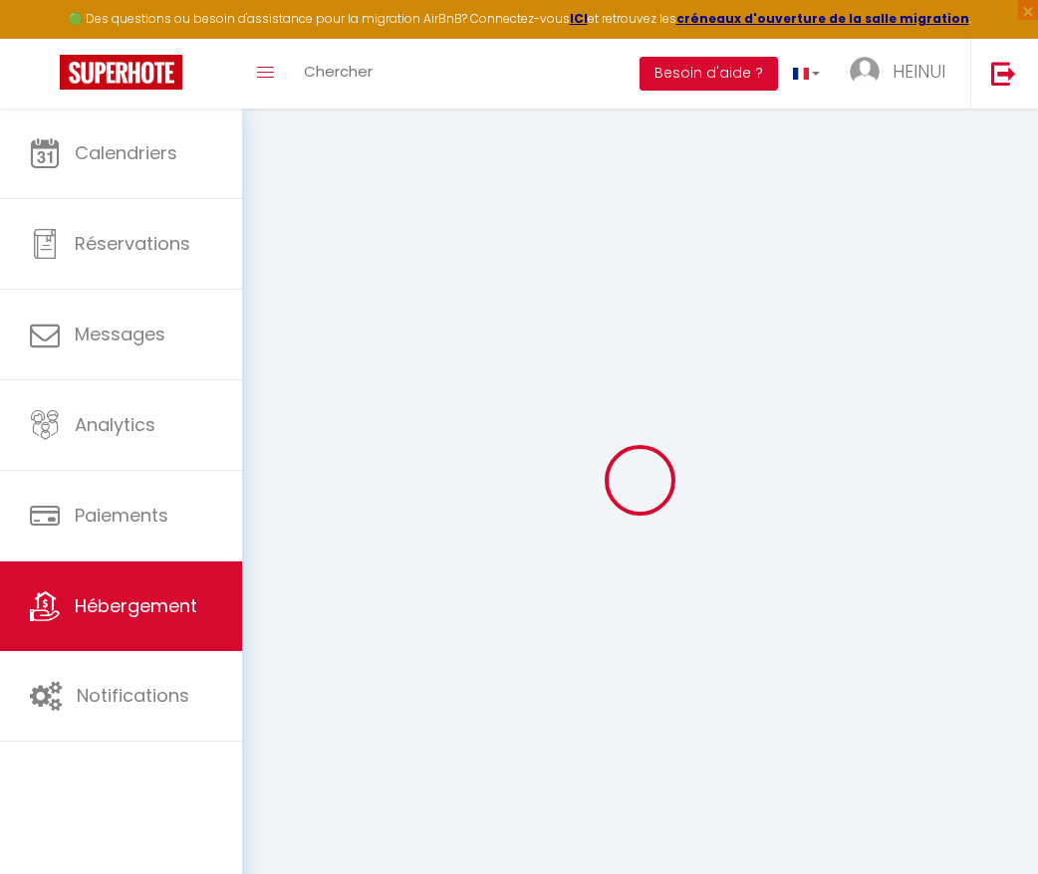
select select "14:00"
select select "23:45"
select select "10:00"
select select "30"
select select "120"
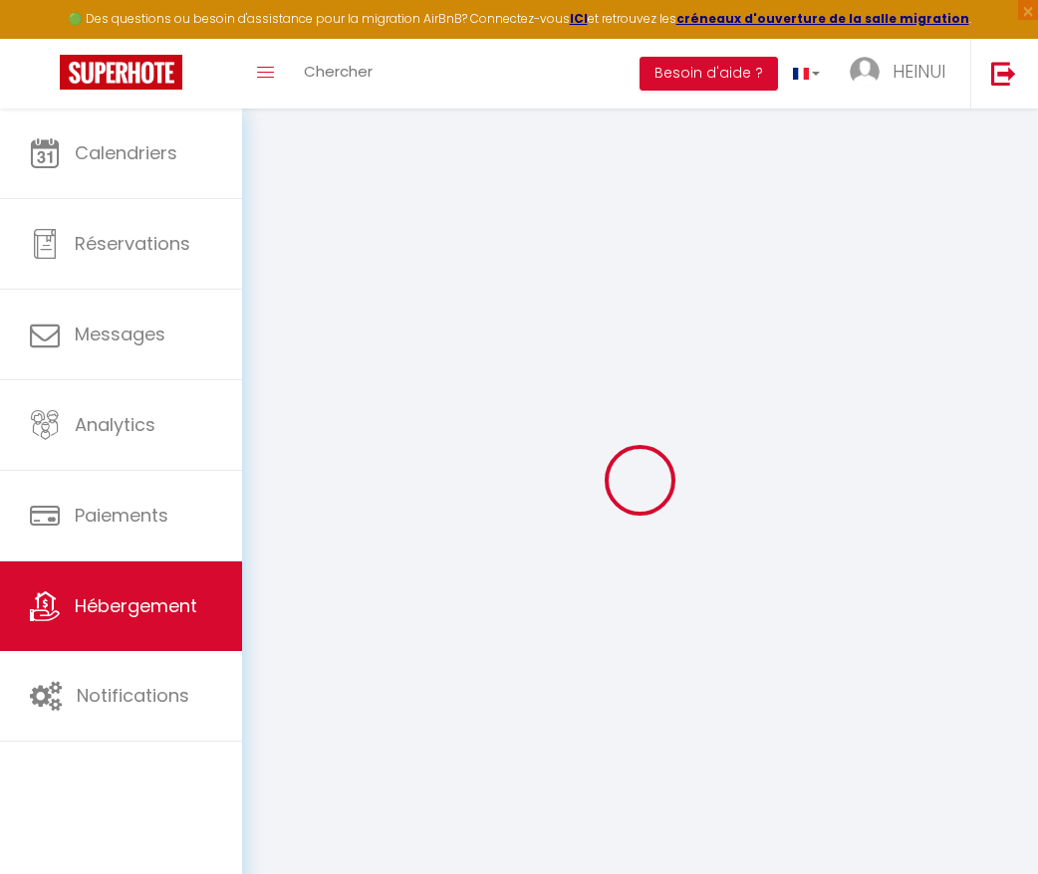
select select
checkbox input "false"
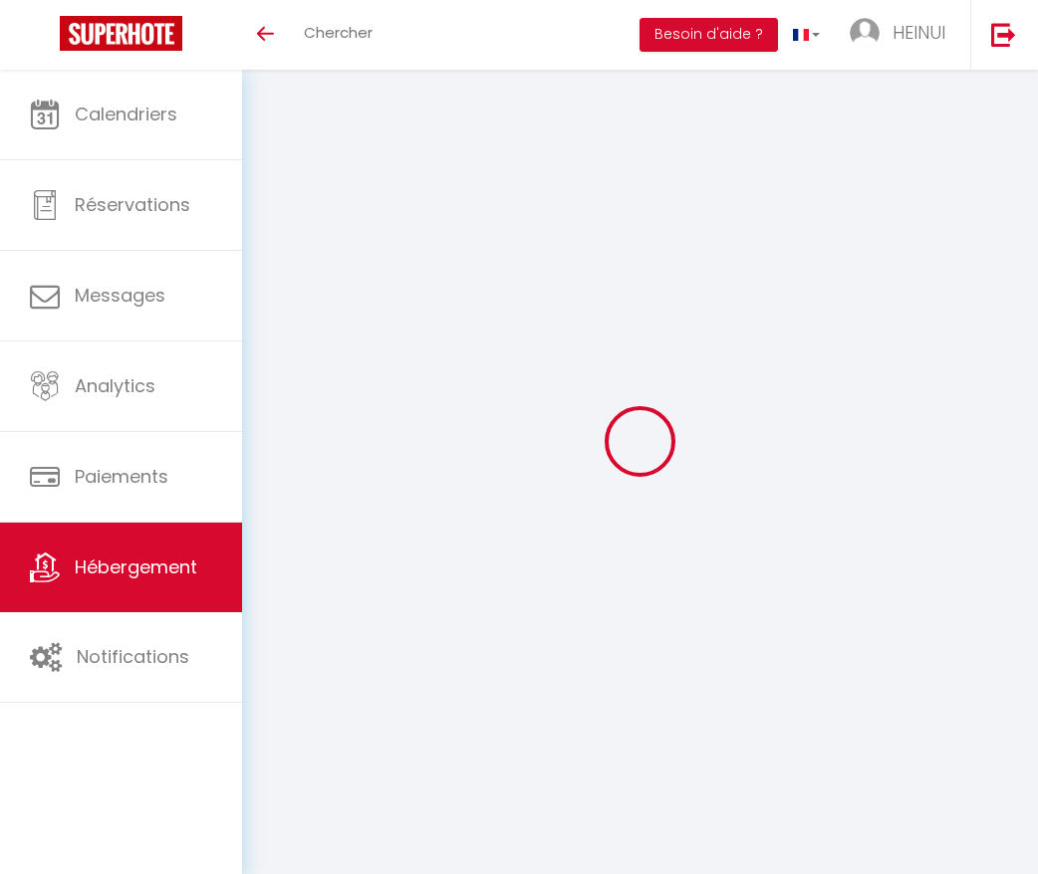
select select
checkbox input "false"
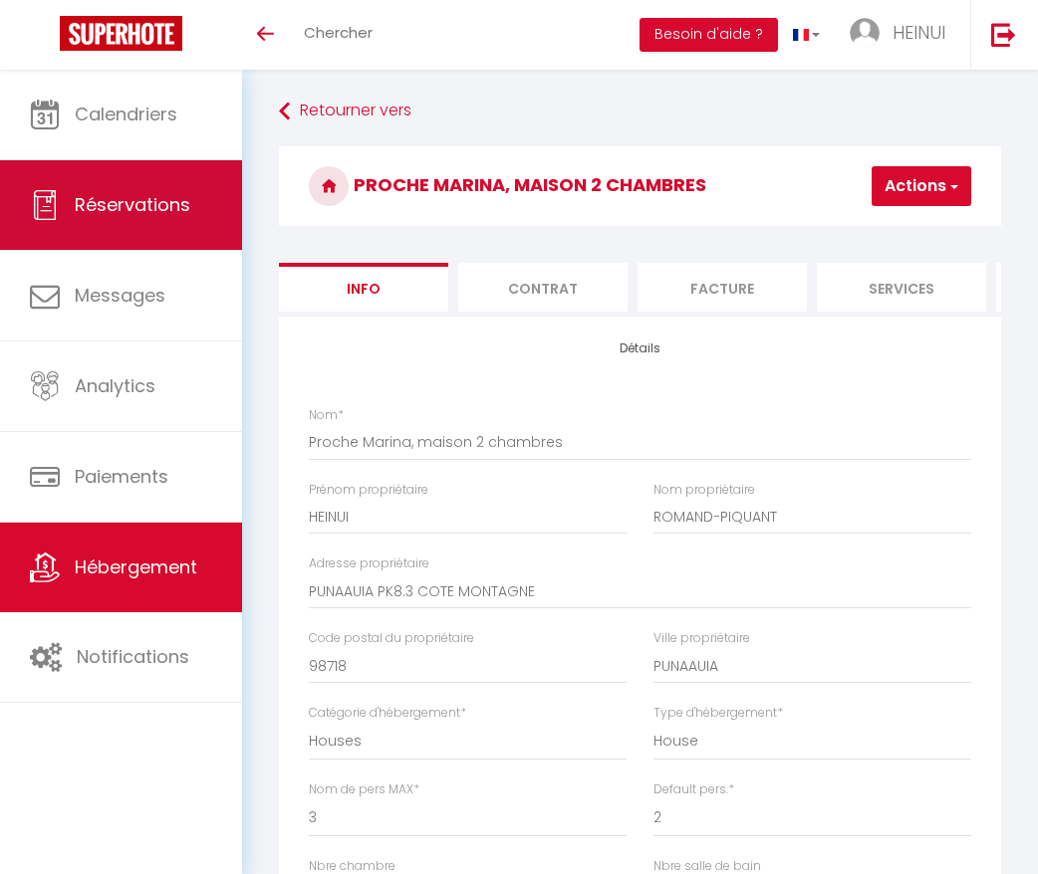
click at [157, 196] on span "Réservations" at bounding box center [133, 204] width 116 height 25
select select "not_cancelled"
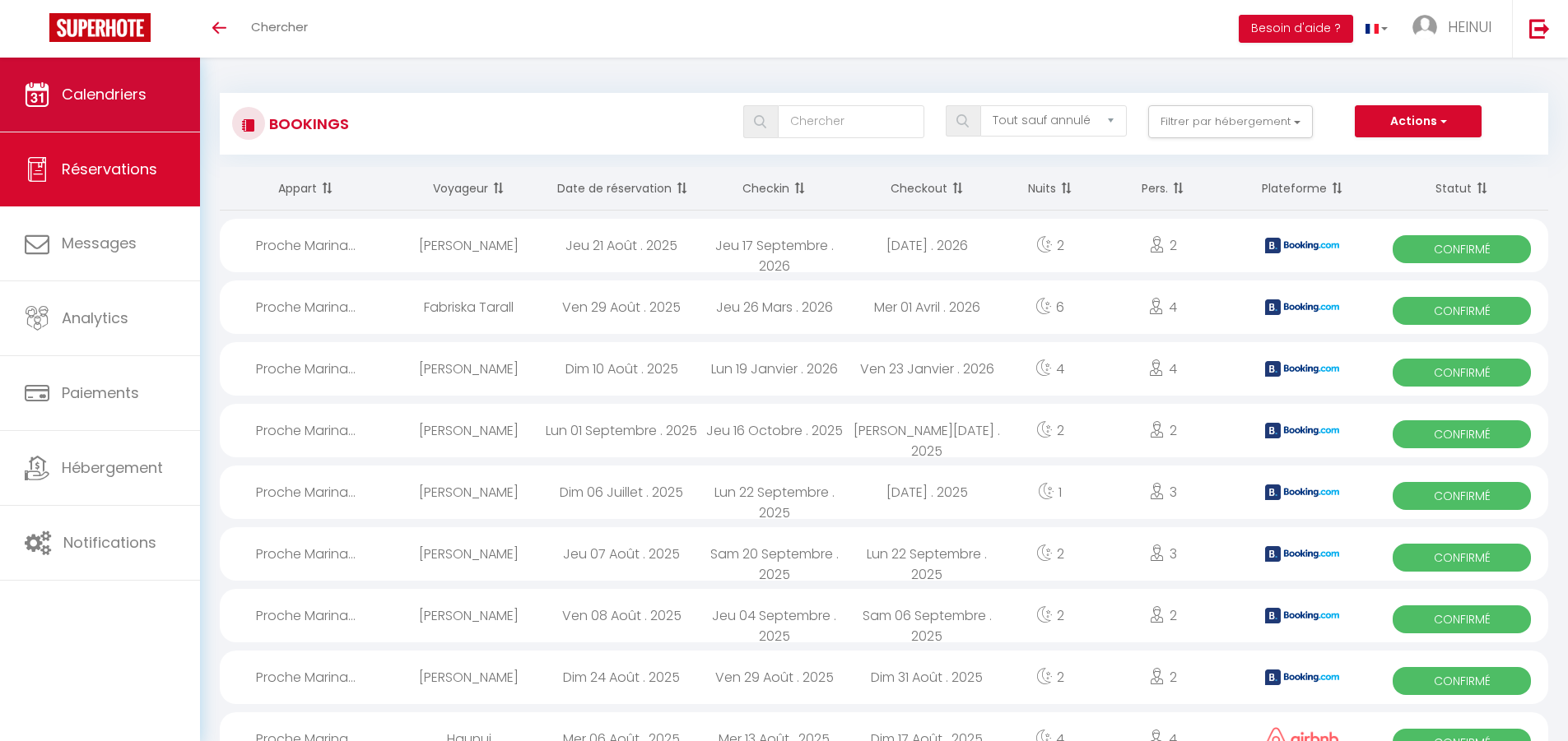
click at [102, 102] on span "Calendriers" at bounding box center [104, 94] width 85 height 21
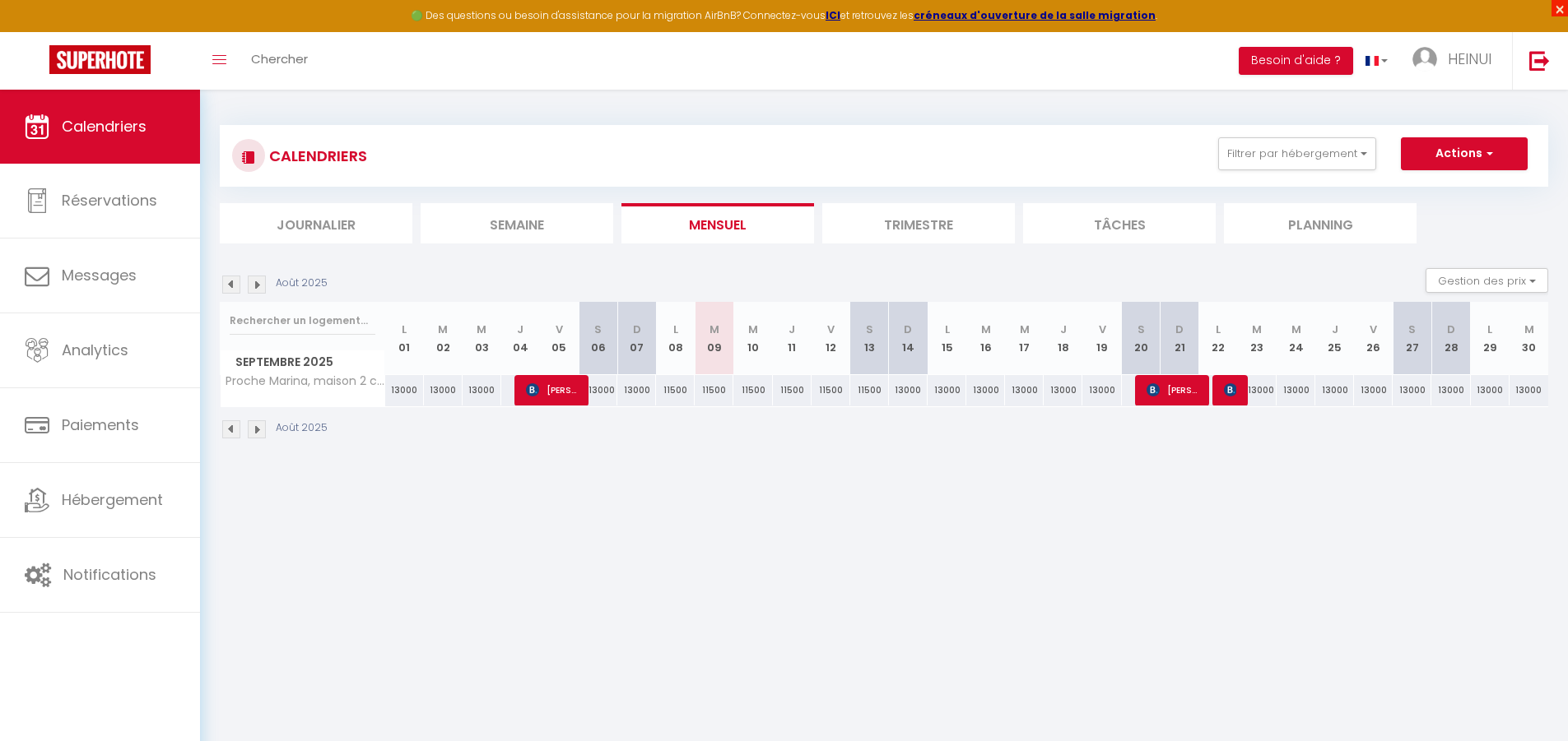
click at [1560, 4] on span "×" at bounding box center [1560, 8] width 17 height 17
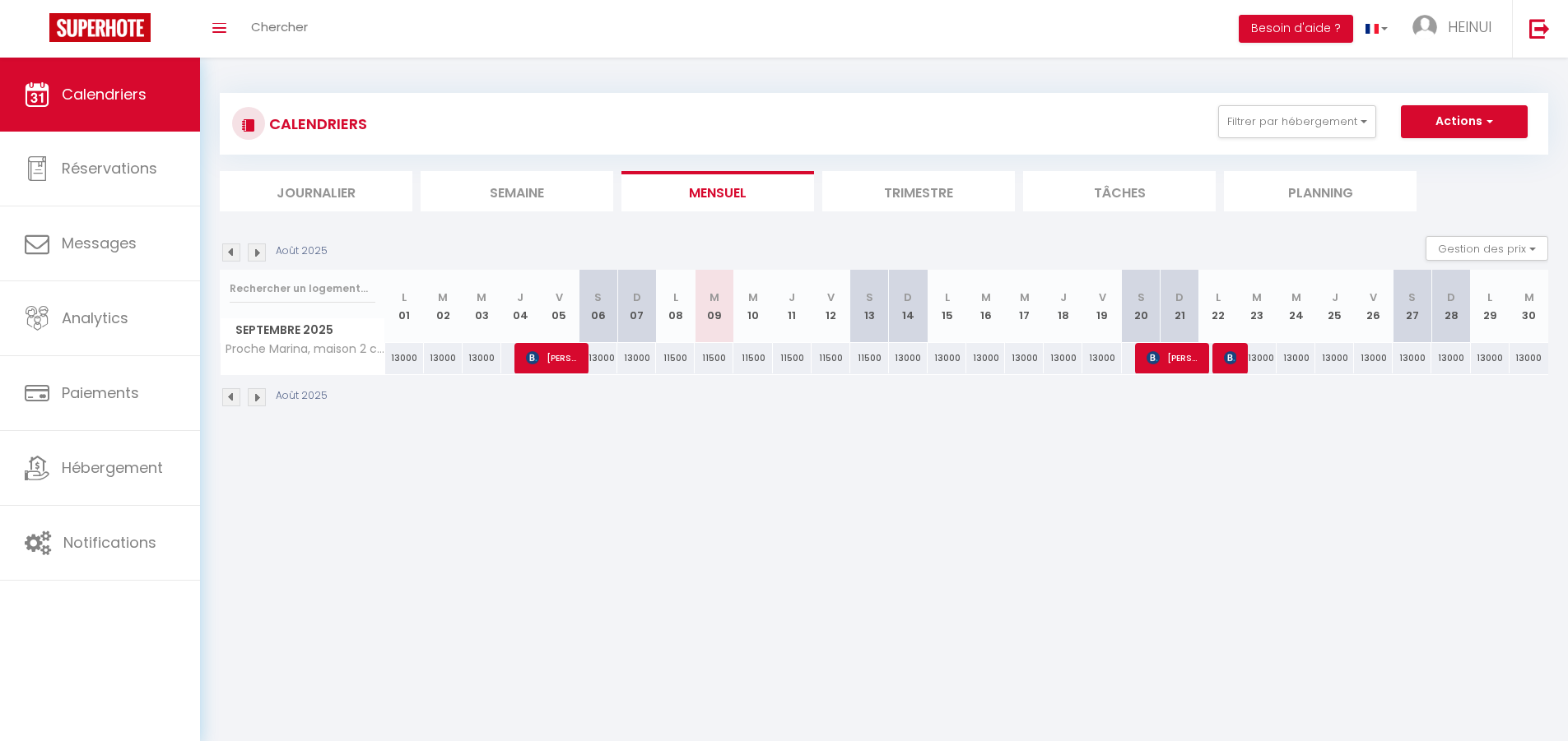
click at [898, 186] on li "Trimestre" at bounding box center [918, 191] width 193 height 40
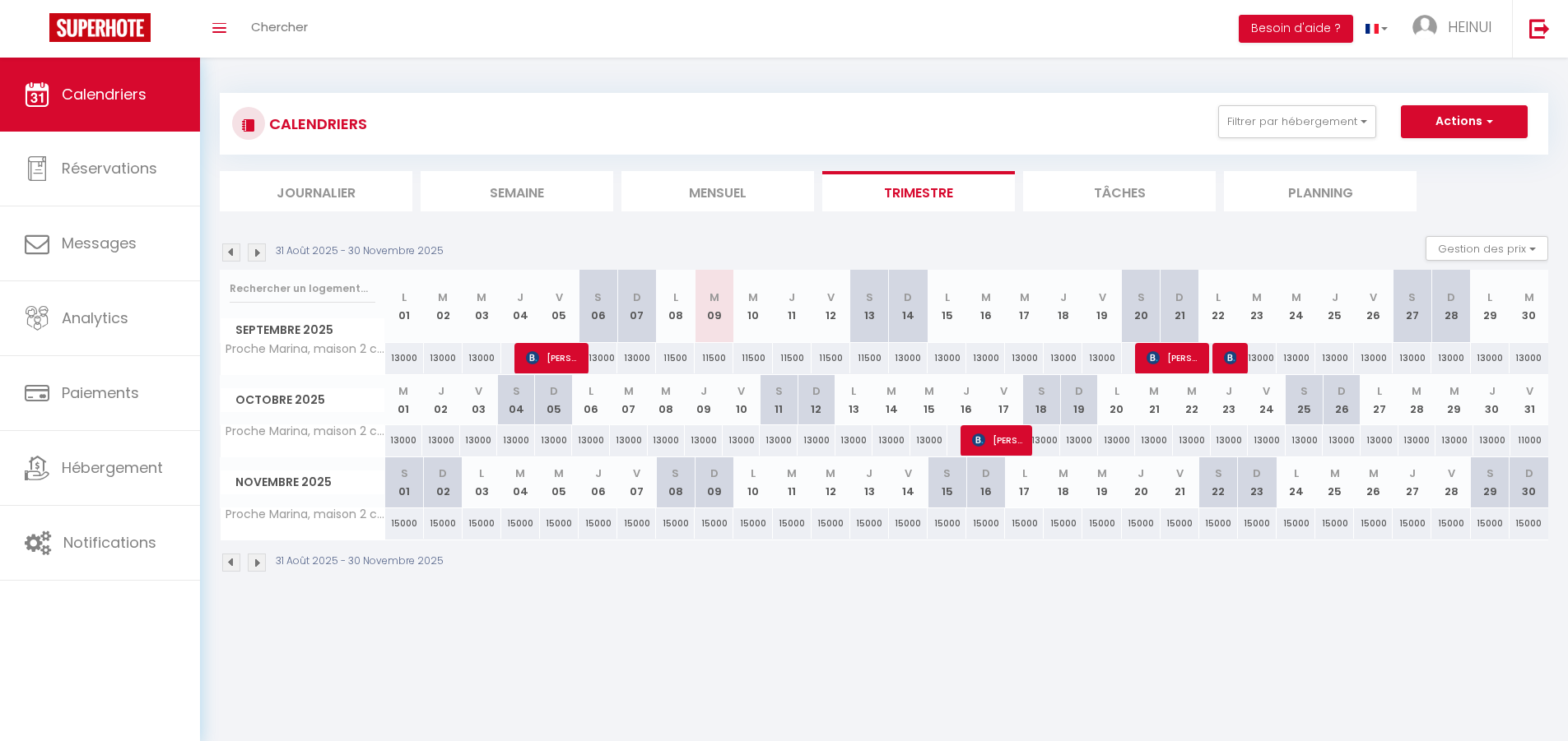
click at [712, 198] on li "Mensuel" at bounding box center [717, 191] width 193 height 40
